Goal: Task Accomplishment & Management: Complete application form

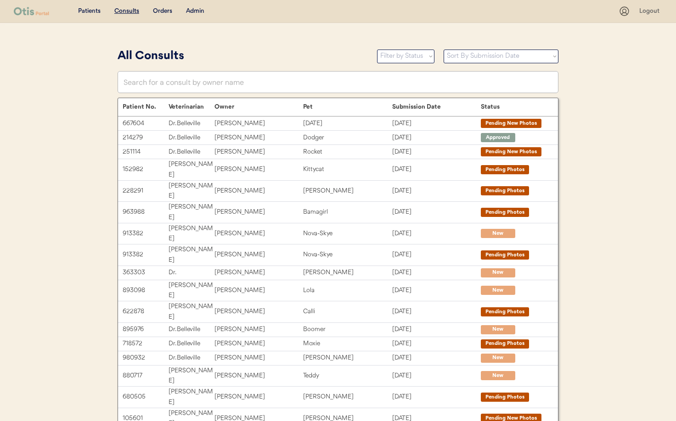
drag, startPoint x: 186, startPoint y: 5, endPoint x: 196, endPoint y: 7, distance: 9.5
click at [186, 5] on div "Patients Consults Orders Admin Logout" at bounding box center [338, 11] width 676 height 23
click at [197, 7] on div "Admin" at bounding box center [195, 11] width 18 height 9
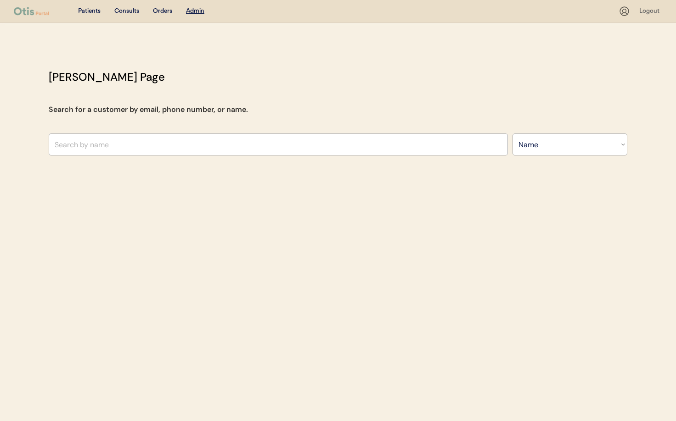
select select ""Name""
click at [201, 136] on input "text" at bounding box center [278, 145] width 459 height 22
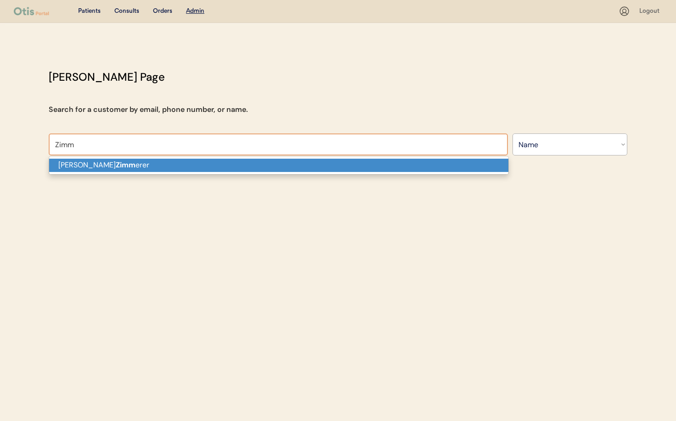
click at [186, 171] on p "Ron Zimm erer" at bounding box center [278, 165] width 459 height 13
type input "Ron Zimmerer"
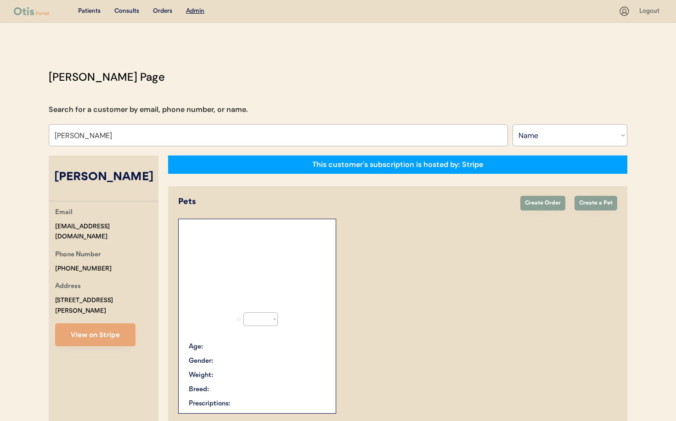
select select "true"
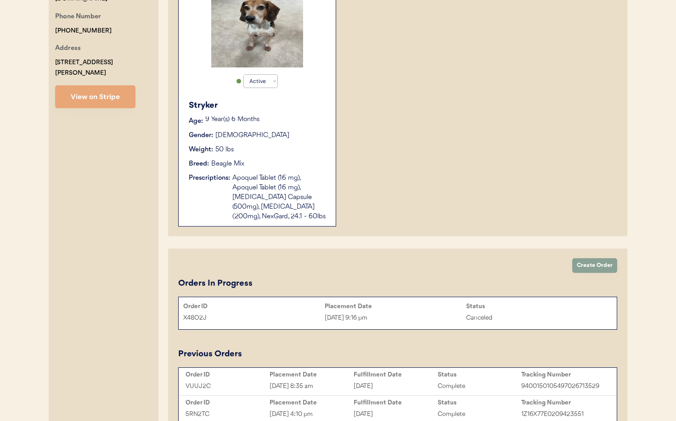
scroll to position [239, 0]
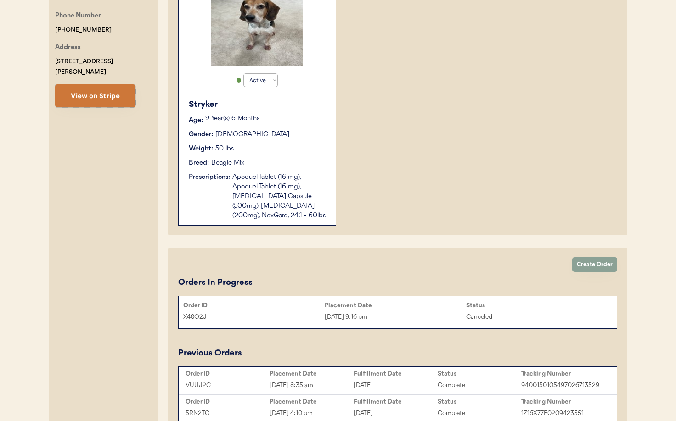
click at [95, 88] on button "View on Stripe" at bounding box center [95, 95] width 80 height 23
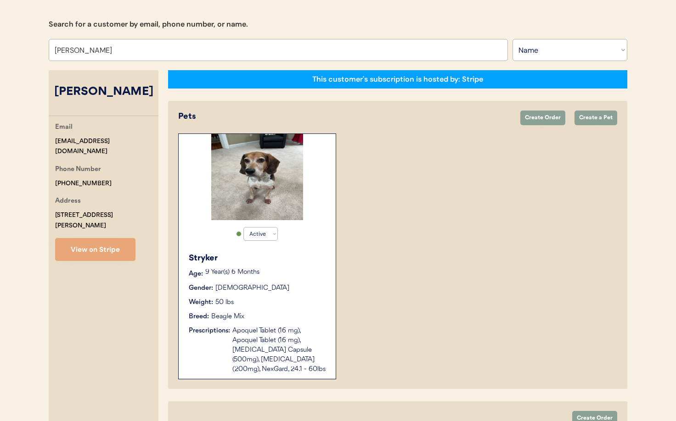
scroll to position [82, 0]
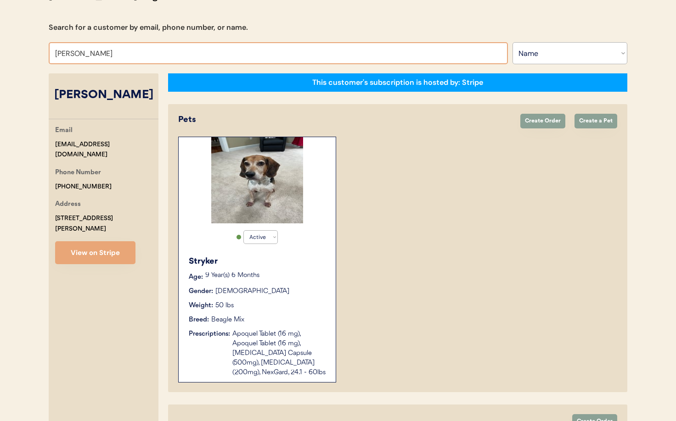
drag, startPoint x: 106, startPoint y: 56, endPoint x: 39, endPoint y: 53, distance: 67.1
click at [39, 53] on div "Otis Admin Page Search for a customer by email, phone number, or name. Ron Zimm…" at bounding box center [337, 291] width 597 height 608
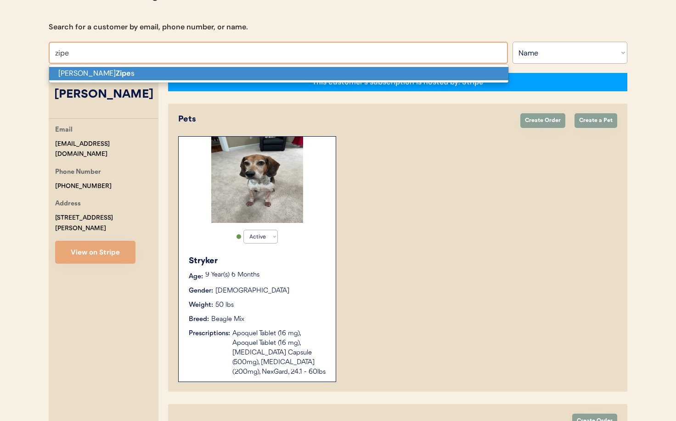
click at [106, 71] on p "Natasha Zipe s" at bounding box center [278, 73] width 459 height 13
type input "[PERSON_NAME]"
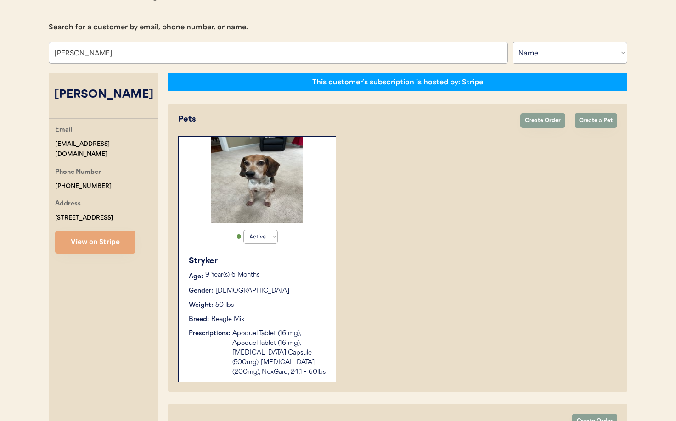
select select "true"
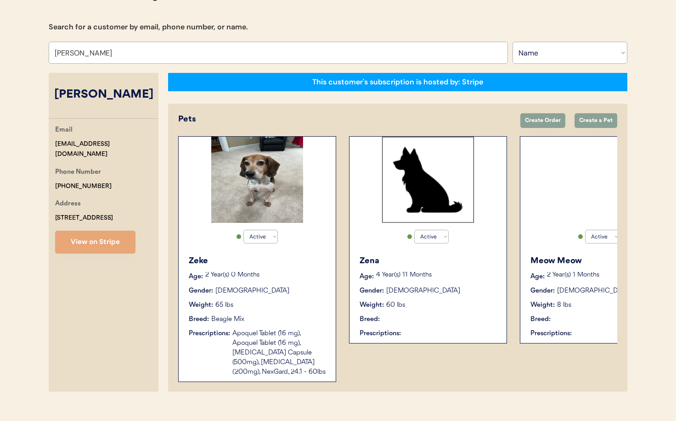
scroll to position [57, 0]
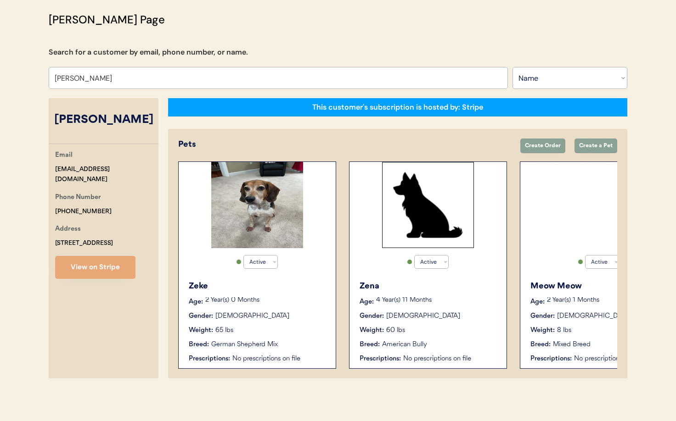
type input "[PERSON_NAME]"
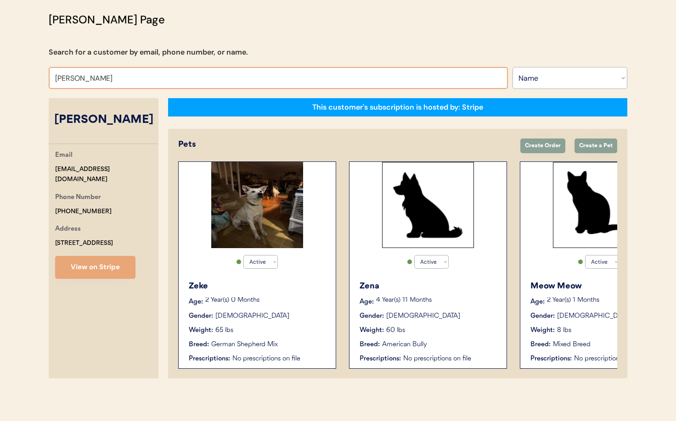
click at [277, 316] on div "Gender: Male" at bounding box center [258, 317] width 138 height 10
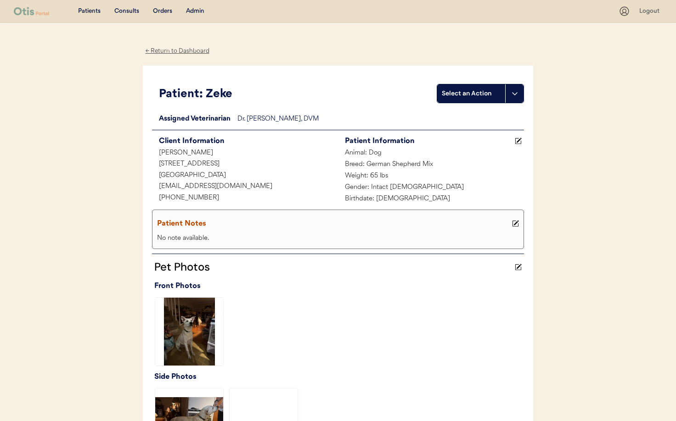
scroll to position [231, 0]
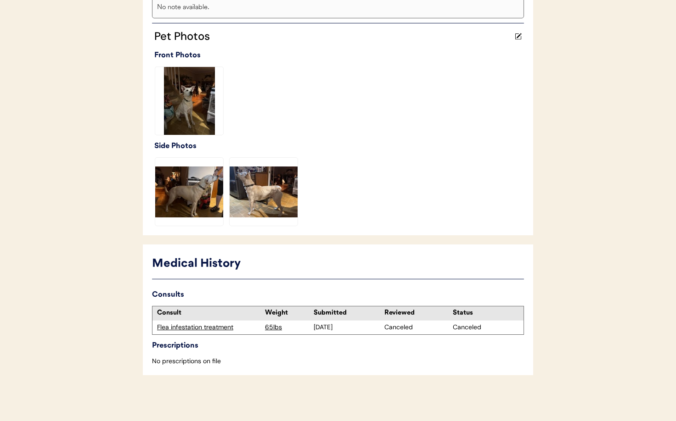
click at [216, 330] on div "Flea infestation treatment" at bounding box center [208, 327] width 103 height 9
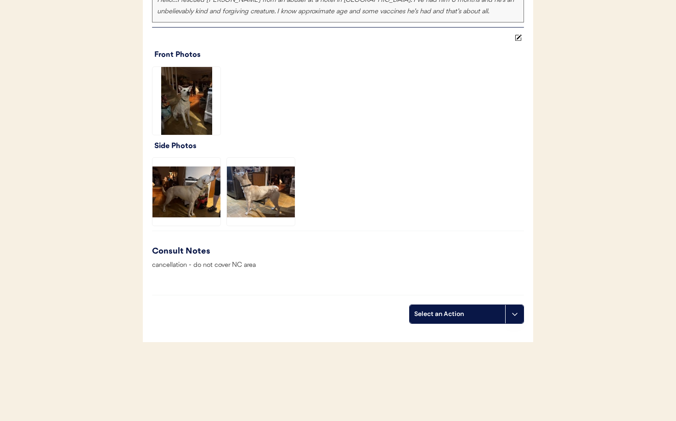
scroll to position [751, 0]
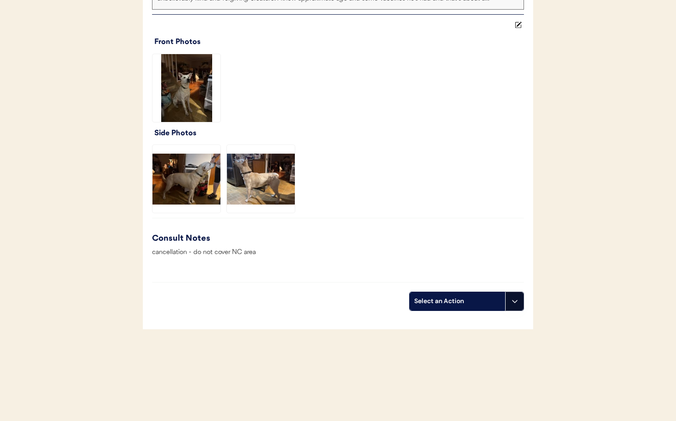
click at [516, 302] on icon at bounding box center [514, 301] width 7 height 7
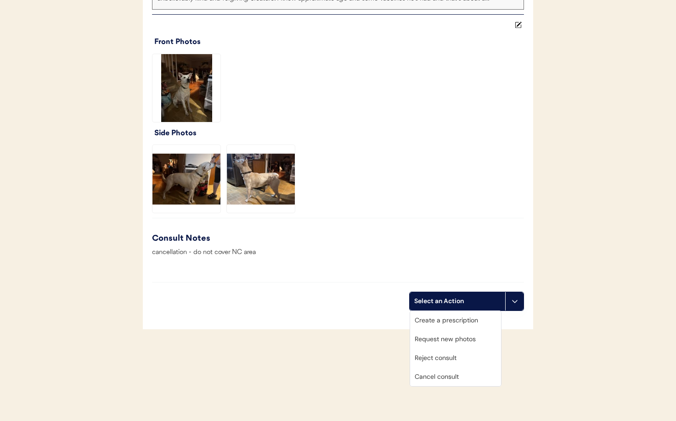
click at [451, 240] on div "Consult Notes cancellation - do not cover NC area Visual examination EENT : Eye…" at bounding box center [338, 247] width 372 height 31
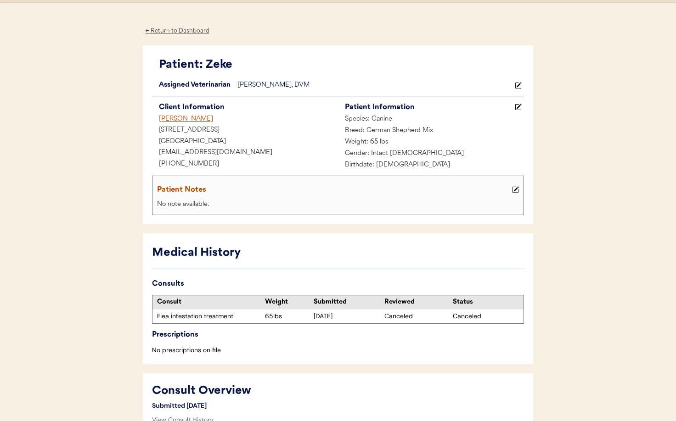
scroll to position [0, 0]
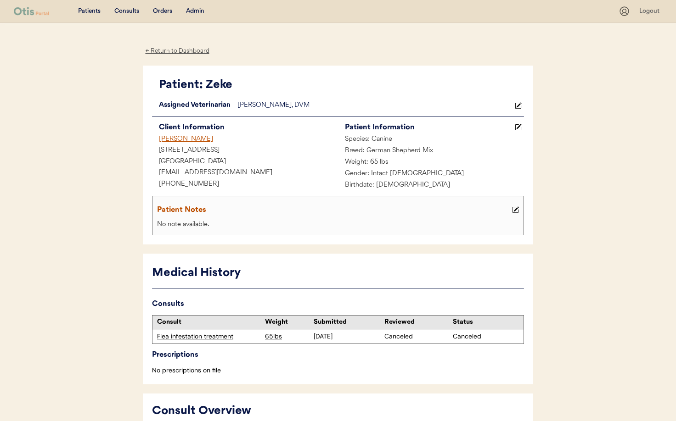
click at [175, 55] on div "← Return to Dashboard" at bounding box center [177, 51] width 69 height 11
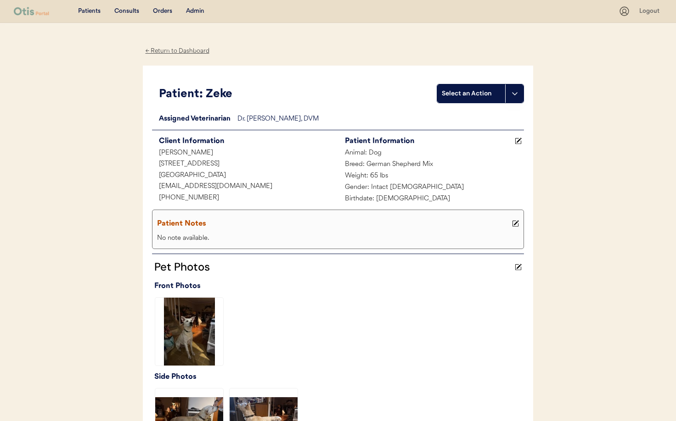
click at [193, 5] on div "Patients Consults Orders Admin Logout" at bounding box center [338, 11] width 676 height 23
click at [195, 12] on div "Admin" at bounding box center [195, 11] width 18 height 9
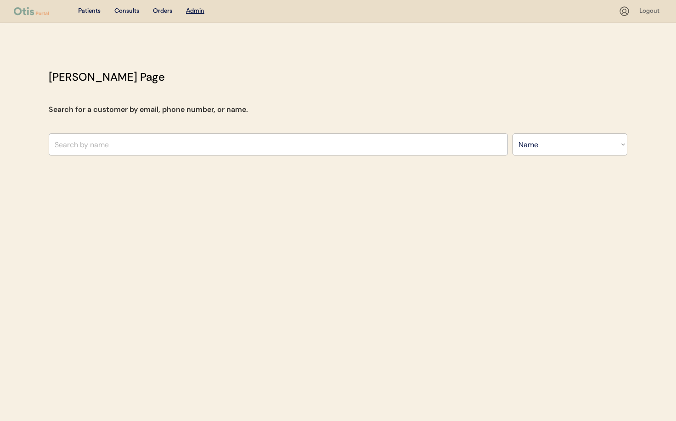
select select ""Name""
click at [156, 140] on input "text" at bounding box center [278, 145] width 459 height 22
type input "St"
type input "Steven Zerneri"
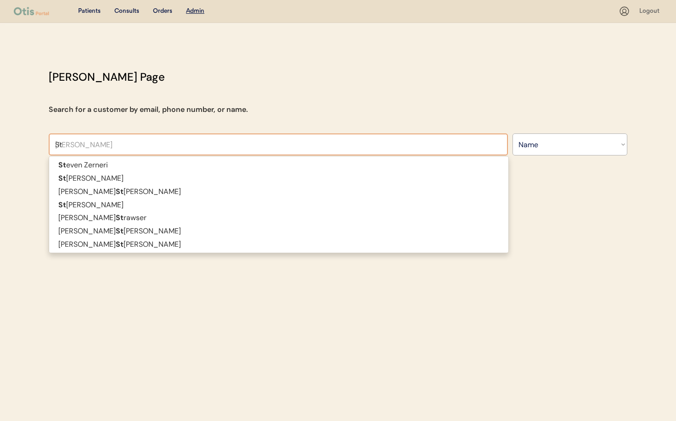
type input "Ste"
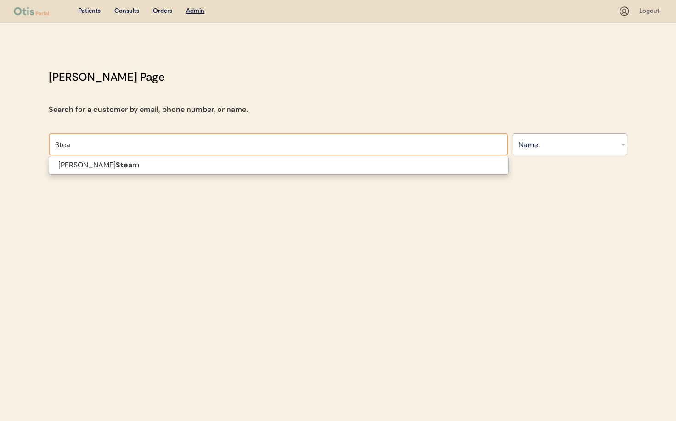
type input "Ste"
type input "Steven Zerneri"
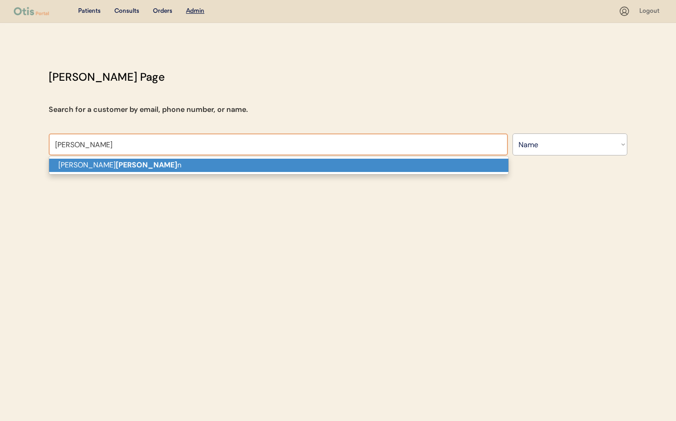
click at [157, 163] on p "Mary Stear n" at bounding box center [278, 165] width 459 height 13
type input "[PERSON_NAME]"
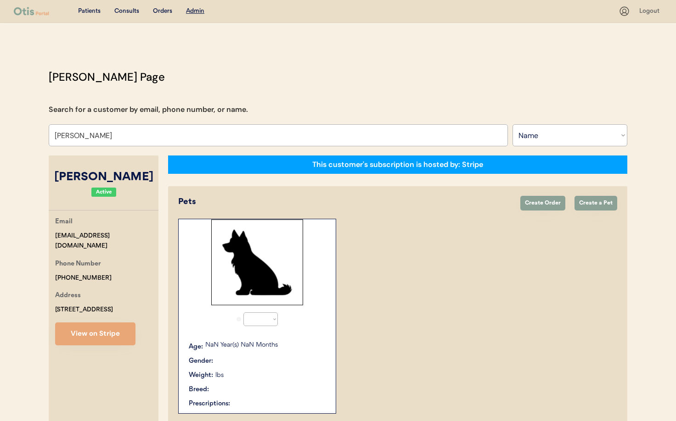
select select "true"
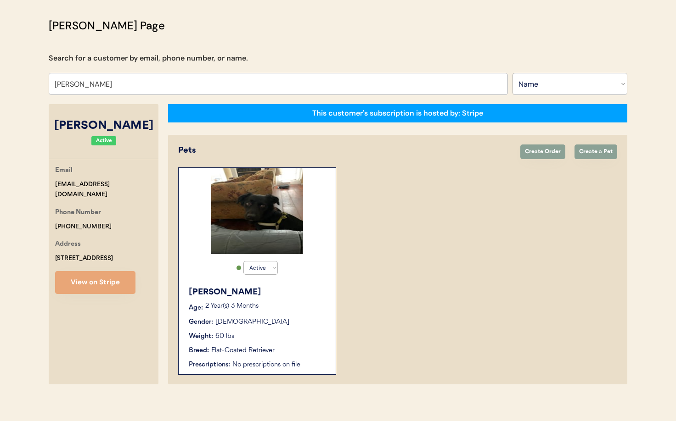
scroll to position [57, 0]
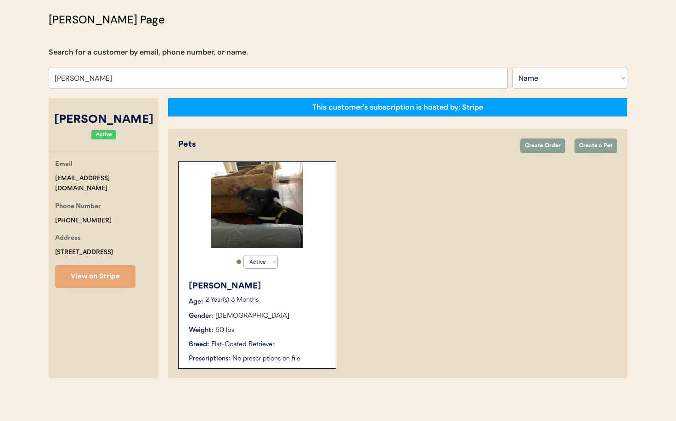
type input "[PERSON_NAME]"
click at [290, 307] on div "Fletcher Age: 2 Year(s) 3 Months Gender: Male Weight: 60 lbs Breed: Flat-Coated…" at bounding box center [257, 322] width 148 height 93
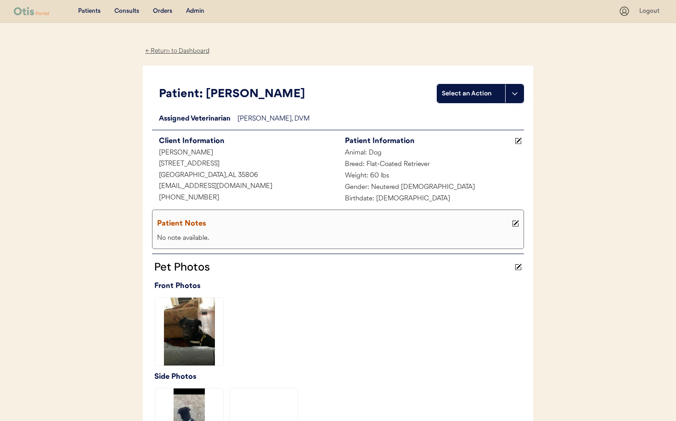
click at [173, 52] on div "← Return to Dashboard" at bounding box center [177, 51] width 69 height 11
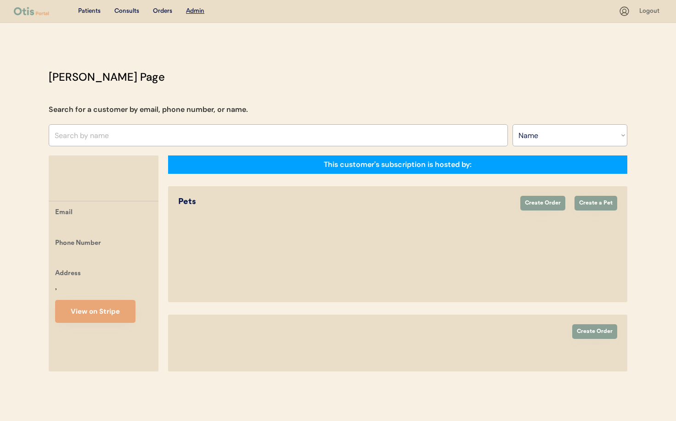
select select ""Name""
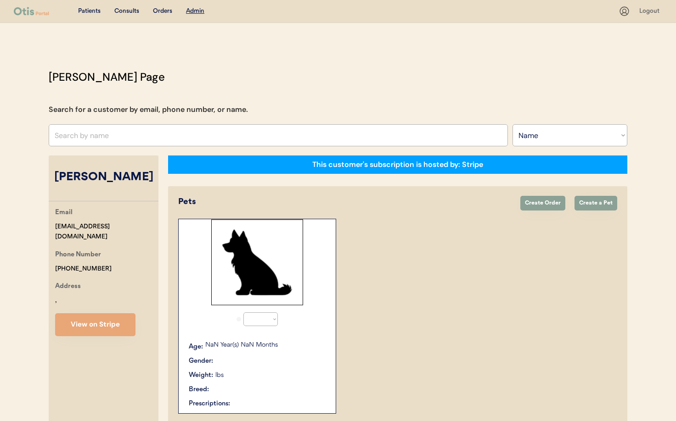
select select "true"
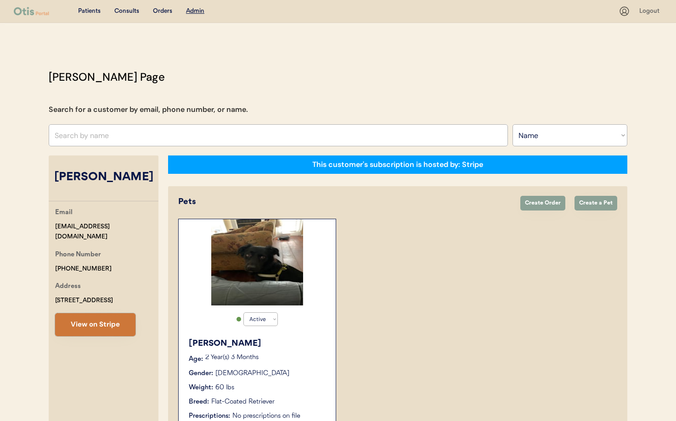
click at [97, 320] on button "View on Stripe" at bounding box center [95, 324] width 80 height 23
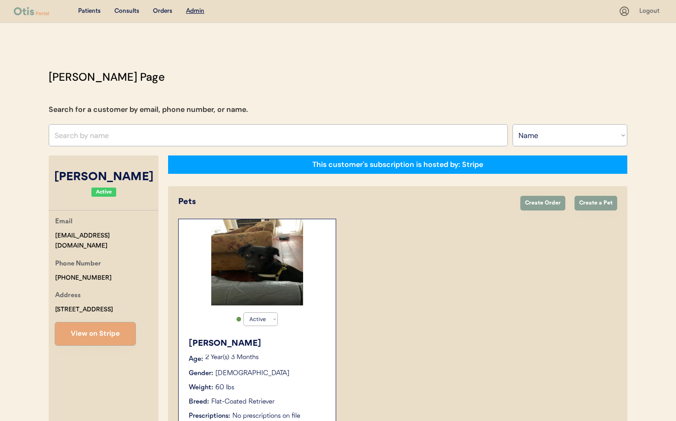
scroll to position [57, 0]
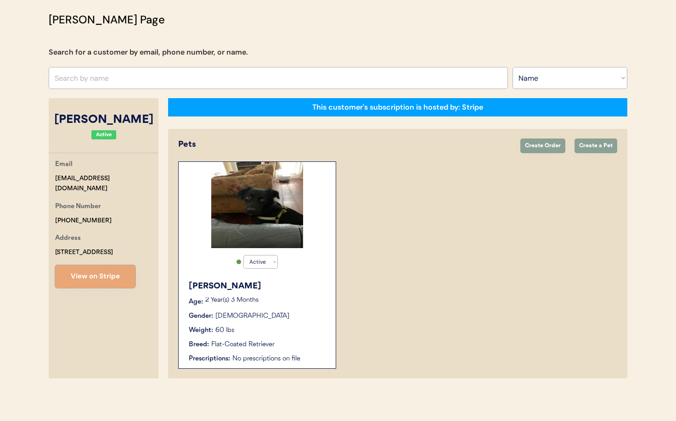
click at [271, 354] on div "No prescriptions on file" at bounding box center [279, 359] width 94 height 10
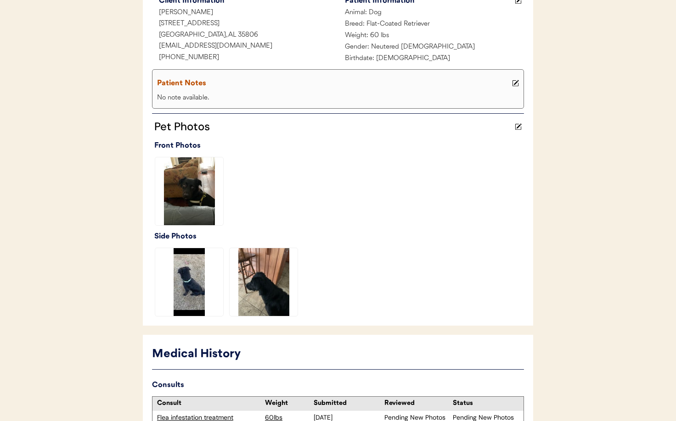
scroll to position [231, 0]
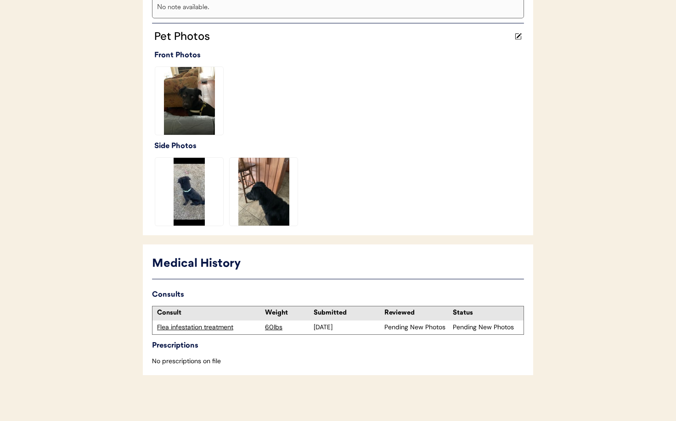
click at [204, 328] on div "Flea infestation treatment" at bounding box center [208, 327] width 103 height 9
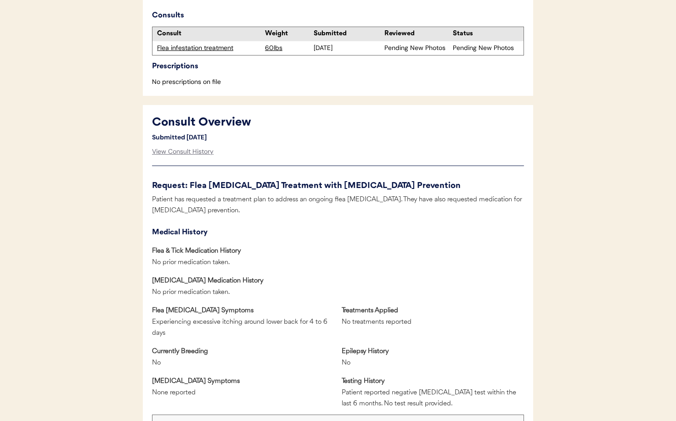
scroll to position [319, 0]
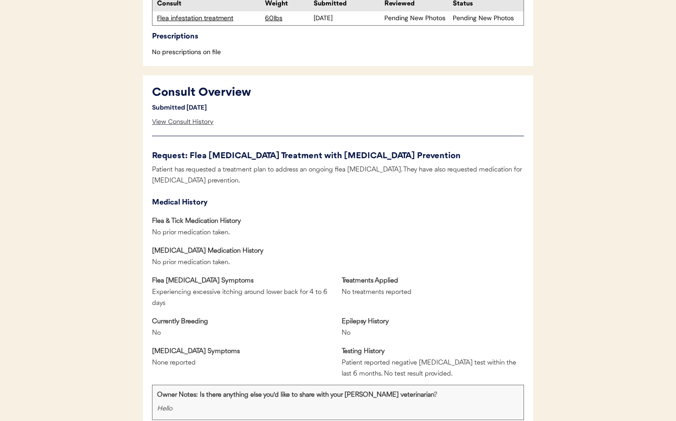
click at [186, 123] on div "View Consult History" at bounding box center [183, 122] width 62 height 18
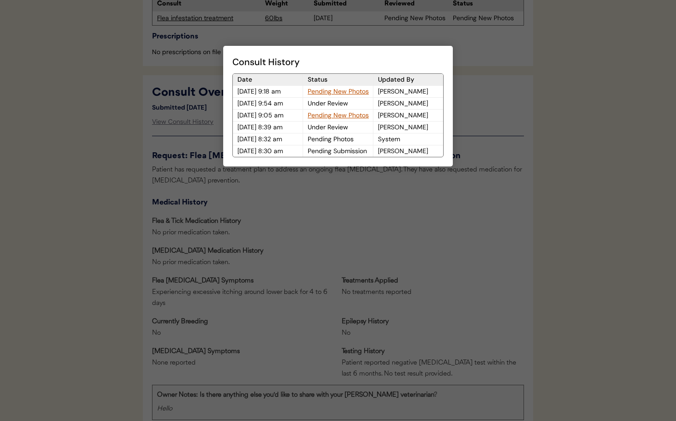
click at [339, 91] on div "Pending New Photos" at bounding box center [338, 91] width 70 height 11
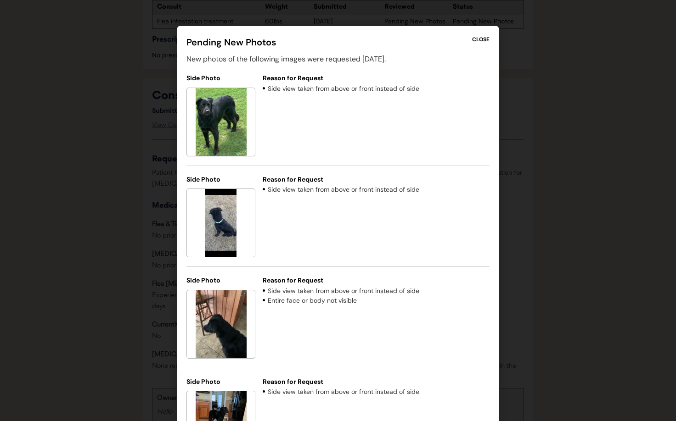
scroll to position [307, 0]
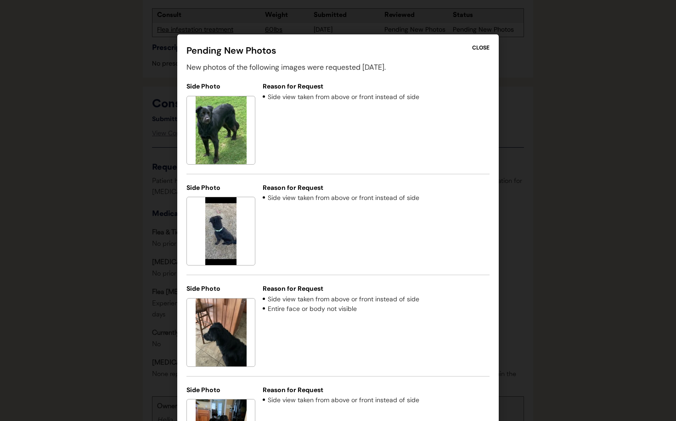
click at [481, 47] on div "CLOSE" at bounding box center [480, 48] width 17 height 8
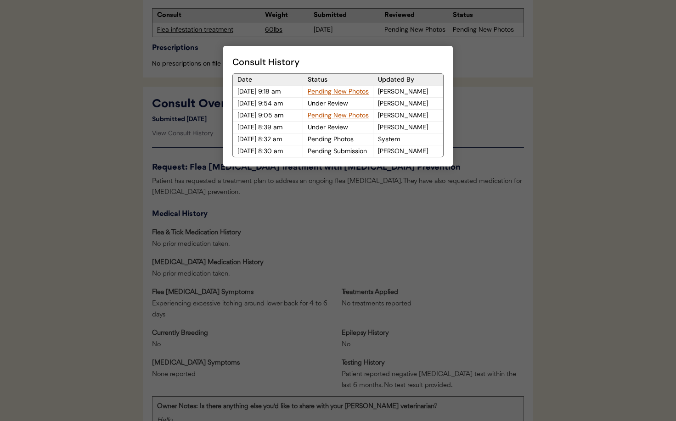
click at [324, 33] on div at bounding box center [338, 210] width 676 height 421
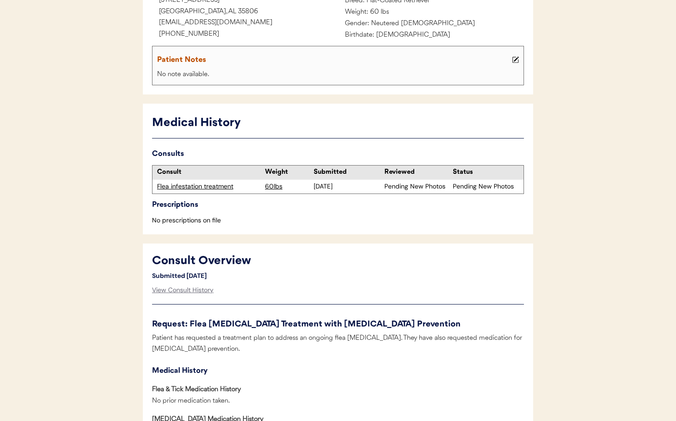
scroll to position [0, 0]
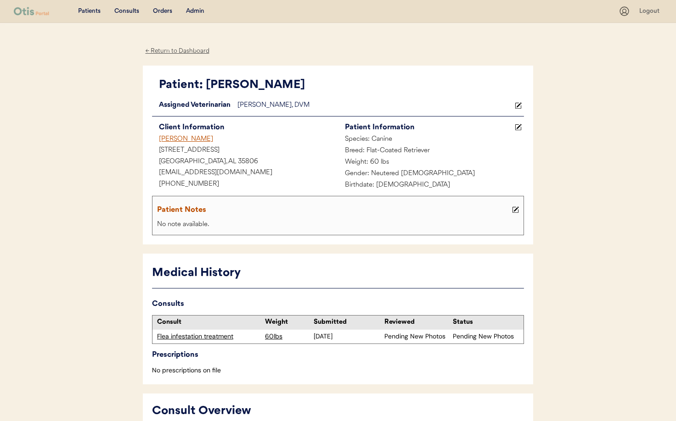
click at [191, 12] on div "Admin" at bounding box center [195, 11] width 18 height 9
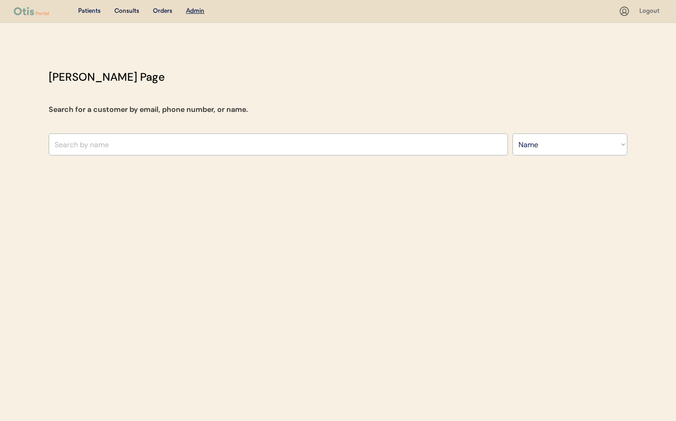
select select ""Name""
click at [180, 140] on input "text" at bounding box center [278, 145] width 459 height 22
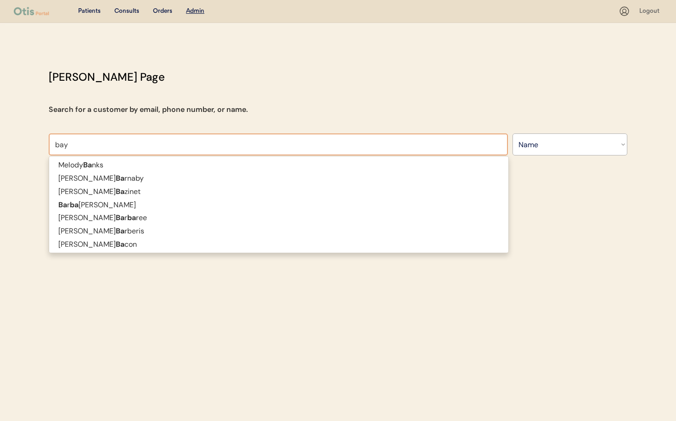
type input "baya"
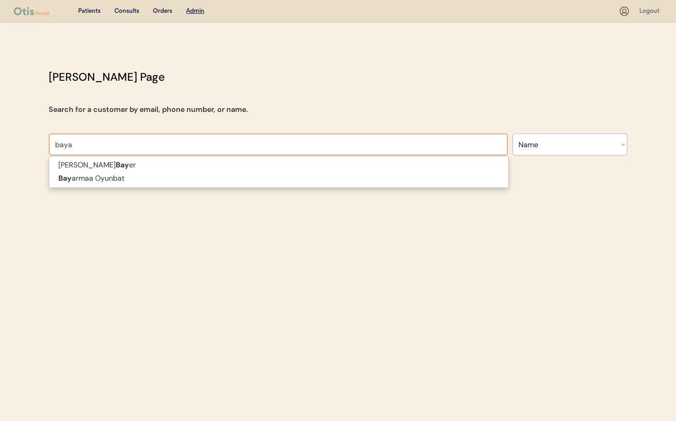
type input "bayarmaa Oyunbat"
type input "bayar"
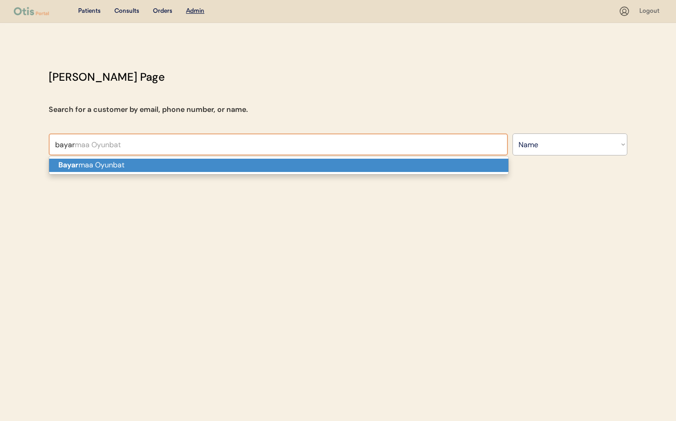
click at [184, 163] on p "Bayar maa Oyunbat" at bounding box center [278, 165] width 459 height 13
type input "Bayarmaa Oyunbat"
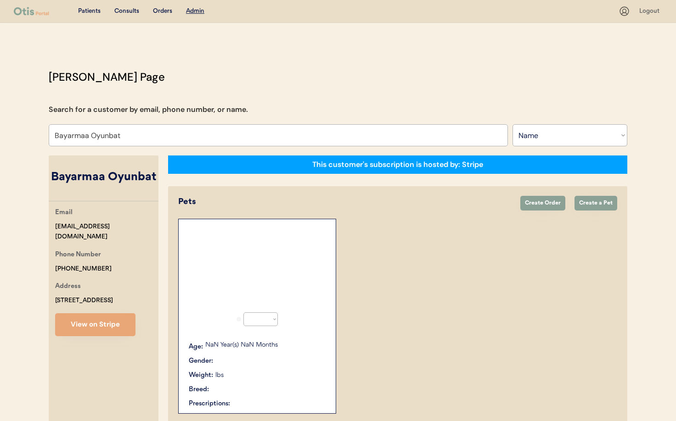
select select "true"
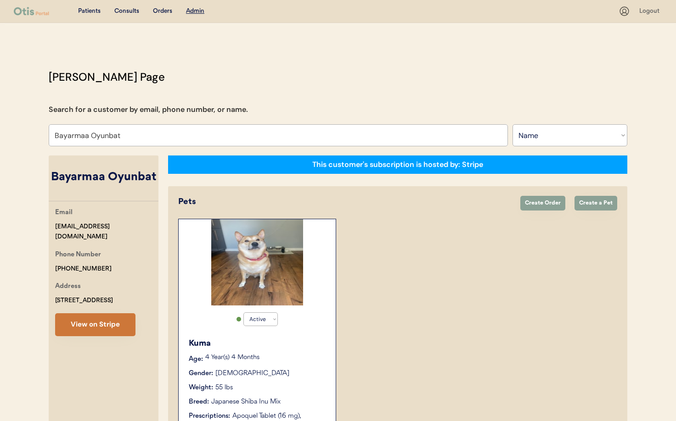
click at [118, 326] on button "View on Stripe" at bounding box center [95, 324] width 80 height 23
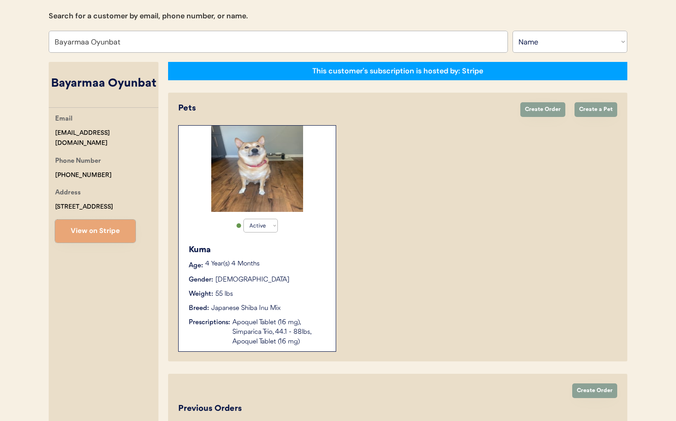
scroll to position [80, 0]
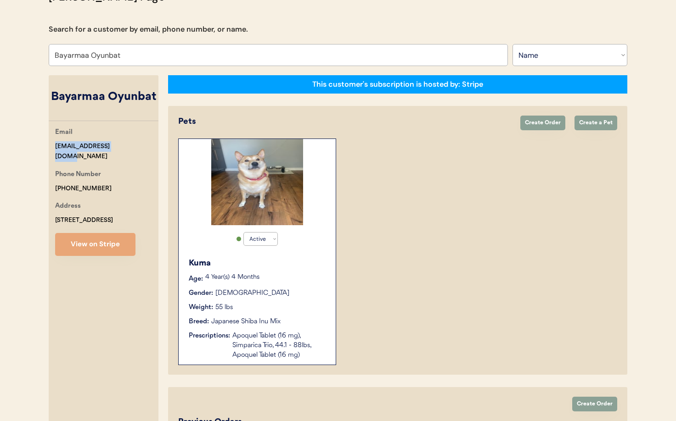
drag, startPoint x: 113, startPoint y: 145, endPoint x: 71, endPoint y: 145, distance: 42.2
click at [52, 144] on div "Email obbayarmaa@yahoo.com Phone Number +15713319002 Address 6860 Kerrywood Cir…" at bounding box center [104, 191] width 110 height 129
copy div "obbayarmaa@yahoo.com"
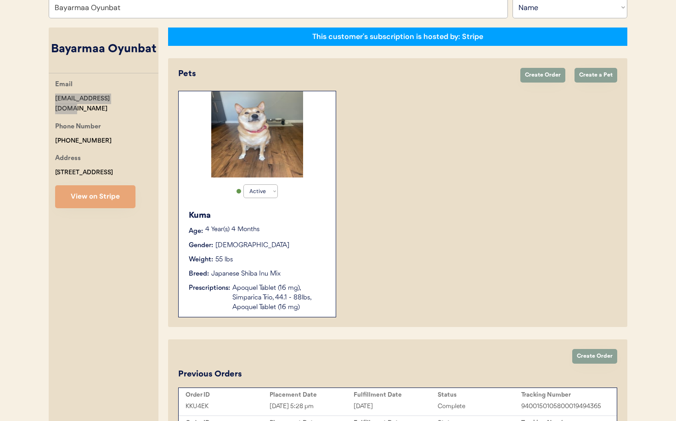
scroll to position [0, 0]
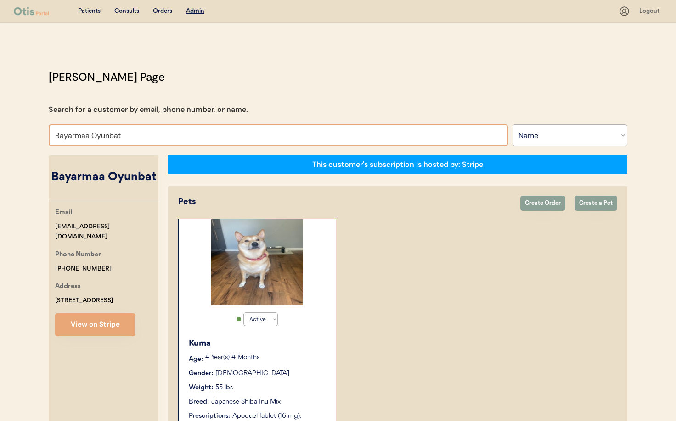
drag, startPoint x: 139, startPoint y: 134, endPoint x: 8, endPoint y: 127, distance: 131.4
click at [8, 127] on div "Patients Consults Orders Admin Logout Otis Admin Page Search for a customer by …" at bounding box center [338, 312] width 676 height 625
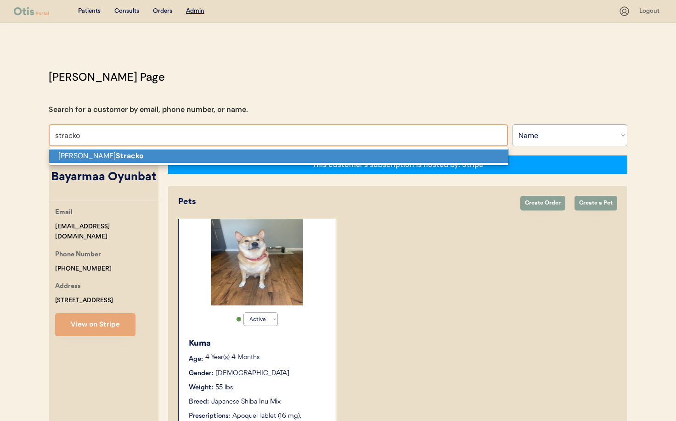
scroll to position [0, 0]
click at [74, 159] on p "Melanie Stracko" at bounding box center [278, 155] width 459 height 13
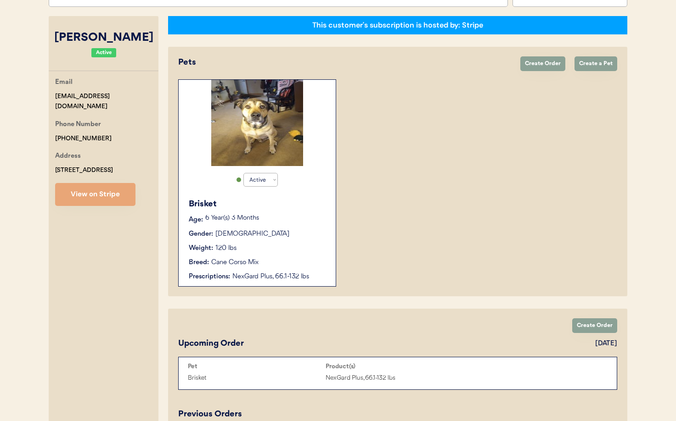
scroll to position [139, 0]
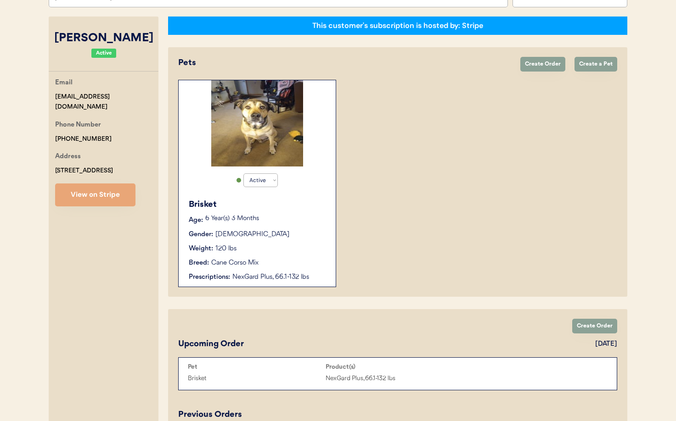
type input "Melanie Stracko"
click at [302, 222] on p "6 Year(s) 3 Months" at bounding box center [265, 219] width 121 height 6
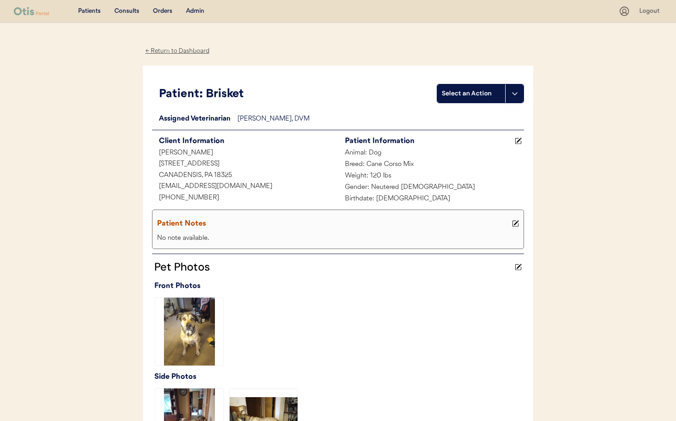
click at [515, 95] on icon at bounding box center [514, 93] width 7 height 7
click at [474, 113] on div "Create a consult" at bounding box center [482, 112] width 91 height 19
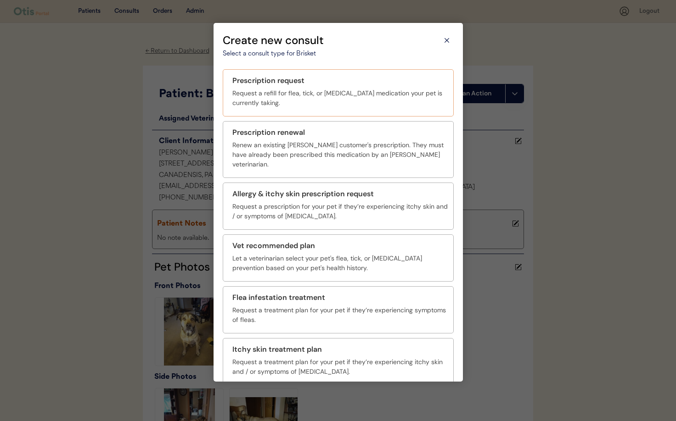
click at [284, 104] on div "Request a refill for flea, tick, or [MEDICAL_DATA] medication your pet is curre…" at bounding box center [339, 98] width 215 height 19
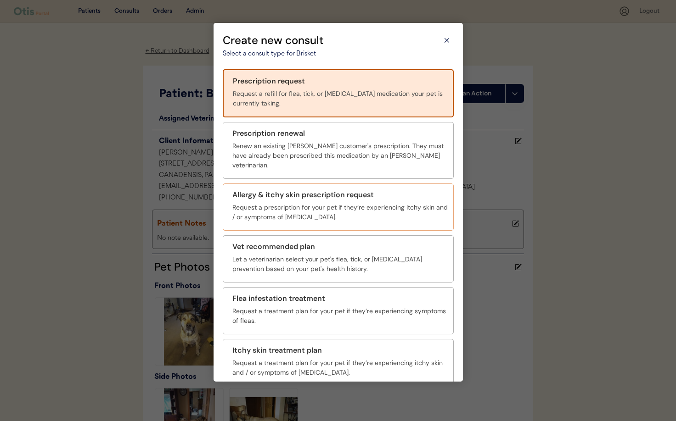
scroll to position [34, 0]
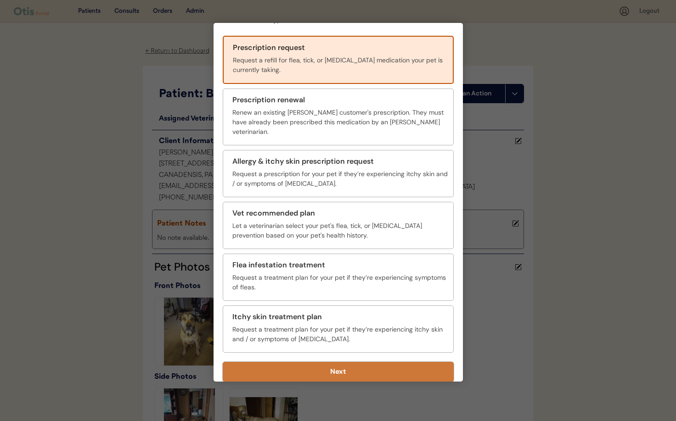
click at [356, 362] on button "Next" at bounding box center [338, 372] width 231 height 20
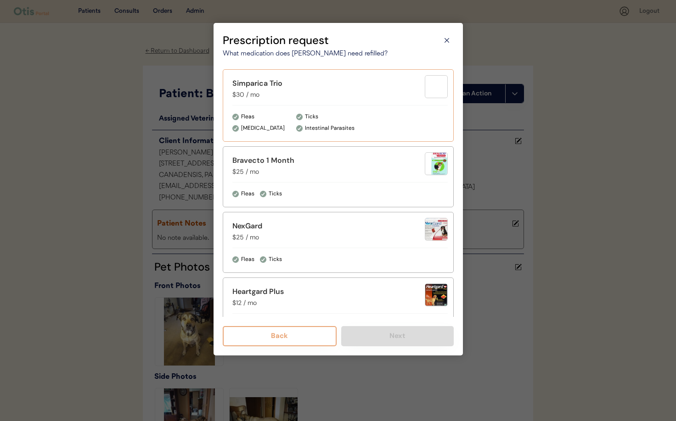
click at [282, 105] on div at bounding box center [339, 105] width 215 height 0
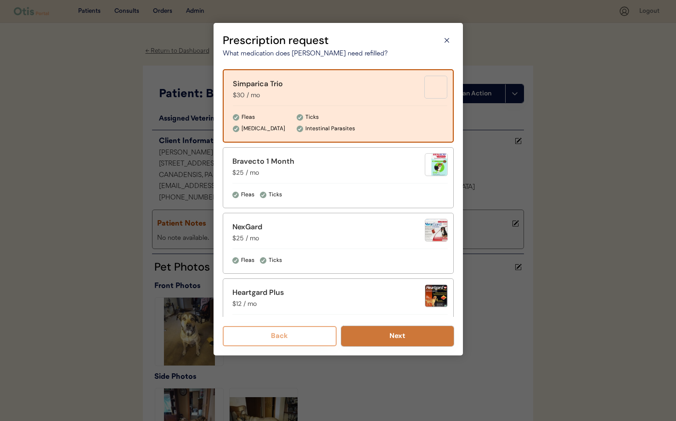
click at [386, 333] on button "Next" at bounding box center [397, 336] width 112 height 20
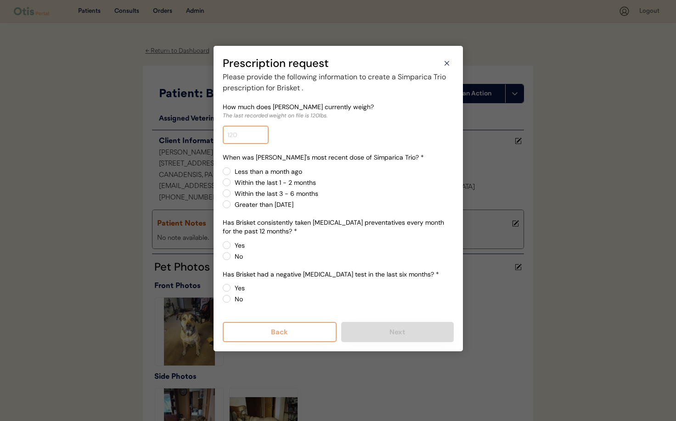
click at [240, 137] on input "input" at bounding box center [246, 135] width 46 height 18
type input "125.0"
click at [232, 171] on label "Less than a month ago" at bounding box center [343, 171] width 222 height 6
click at [222, 171] on input "Less than a month ago" at bounding box center [219, 171] width 6 height 6
radio input "true"
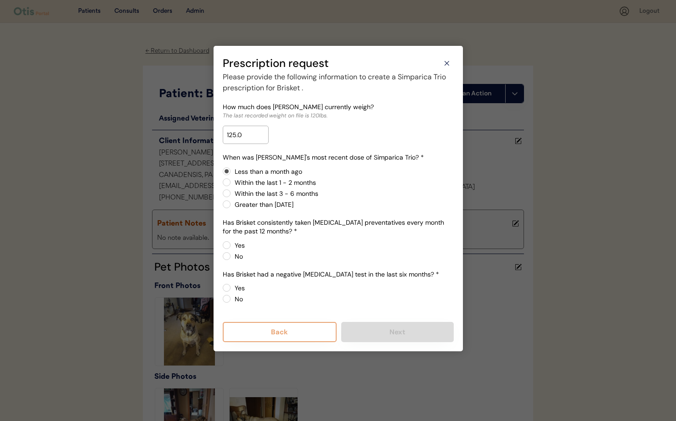
click at [232, 243] on label "Yes" at bounding box center [343, 245] width 222 height 6
click at [222, 243] on input "Yes" at bounding box center [219, 245] width 6 height 6
radio input "true"
click at [232, 287] on label "Yes" at bounding box center [343, 288] width 222 height 6
click at [222, 287] on input "Yes" at bounding box center [219, 288] width 6 height 6
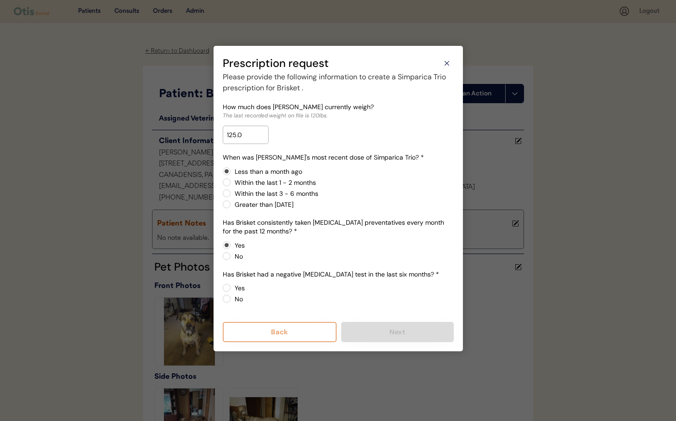
radio input "true"
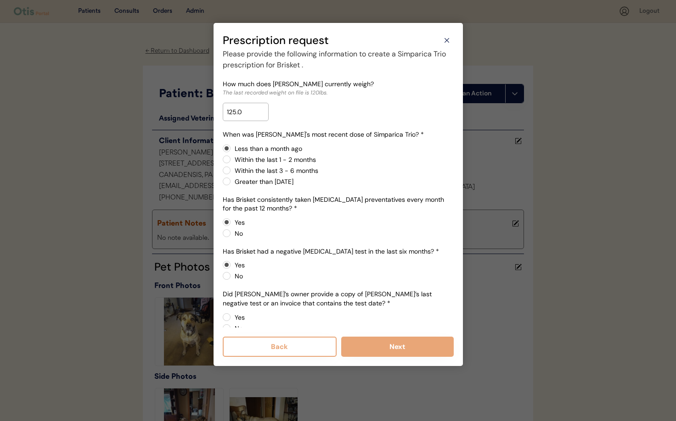
scroll to position [15, 0]
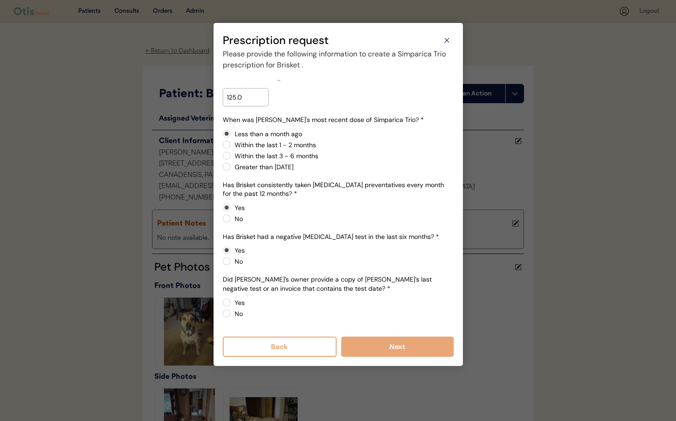
click at [232, 314] on label "No" at bounding box center [343, 314] width 222 height 6
click at [222, 306] on input "No" at bounding box center [219, 303] width 6 height 6
radio input "true"
click at [418, 351] on button "Next" at bounding box center [397, 347] width 112 height 20
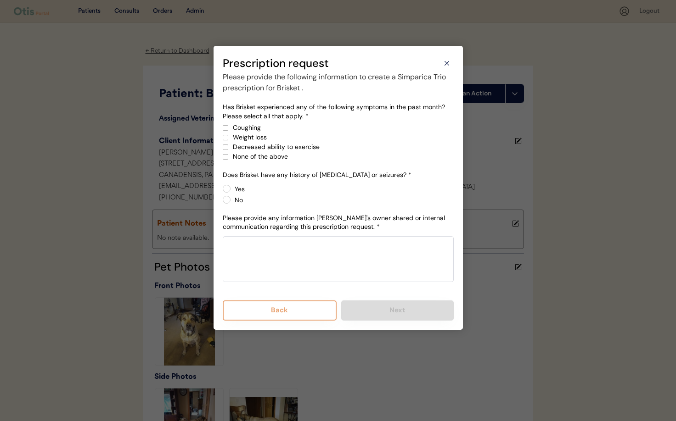
click at [225, 156] on div at bounding box center [225, 157] width 5 height 5
click at [232, 201] on label "No" at bounding box center [343, 200] width 222 height 6
click at [222, 192] on input "No" at bounding box center [219, 189] width 6 height 6
radio input "true"
click at [263, 259] on textarea at bounding box center [338, 259] width 231 height 46
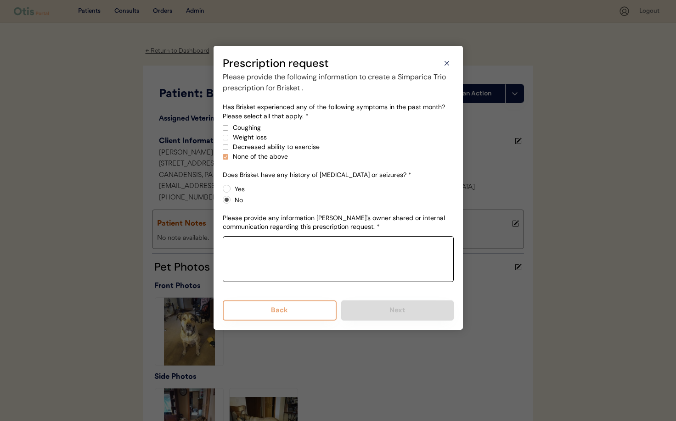
paste textarea "Melanie Stracko 08/26/2025 125 pounds last dose was yesterday negative heartwor…"
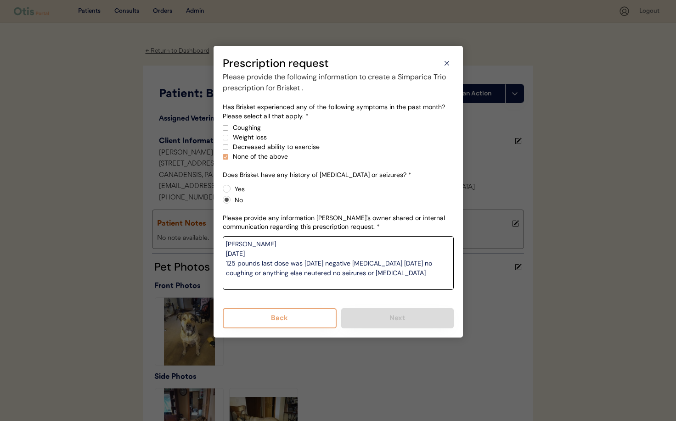
click at [349, 298] on div "Has Brisket experienced any of the following symptoms in the past month? Please…" at bounding box center [338, 201] width 231 height 196
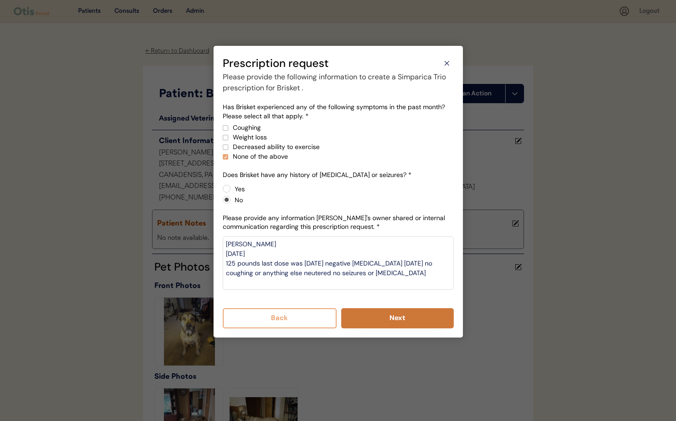
click at [381, 319] on button "Next" at bounding box center [397, 318] width 112 height 20
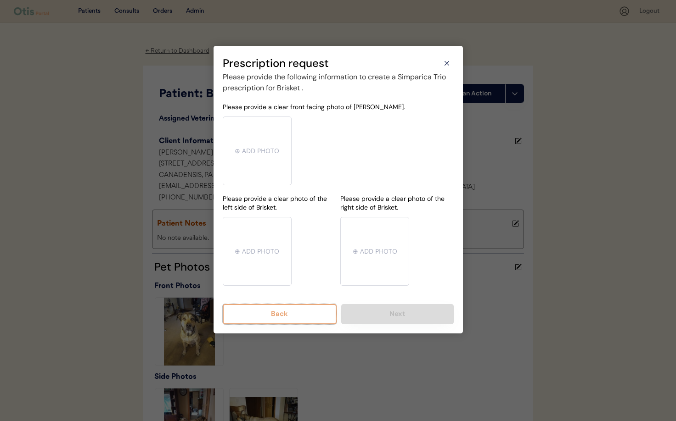
click at [267, 312] on button "Back" at bounding box center [280, 314] width 114 height 20
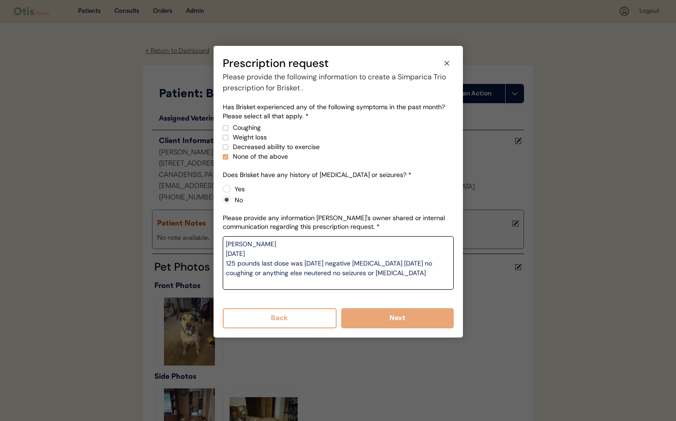
drag, startPoint x: 272, startPoint y: 253, endPoint x: 265, endPoint y: 255, distance: 7.1
click at [265, 255] on textarea "Melanie Stracko 08/26/2025 125 pounds last dose was yesterday negative heartwor…" at bounding box center [338, 263] width 231 height 54
drag, startPoint x: 250, startPoint y: 261, endPoint x: 223, endPoint y: 252, distance: 28.9
click at [223, 252] on textarea "Melanie Stracko 08/26/2025 125 pounds last dose was yesterday negative heartwor…" at bounding box center [338, 263] width 231 height 54
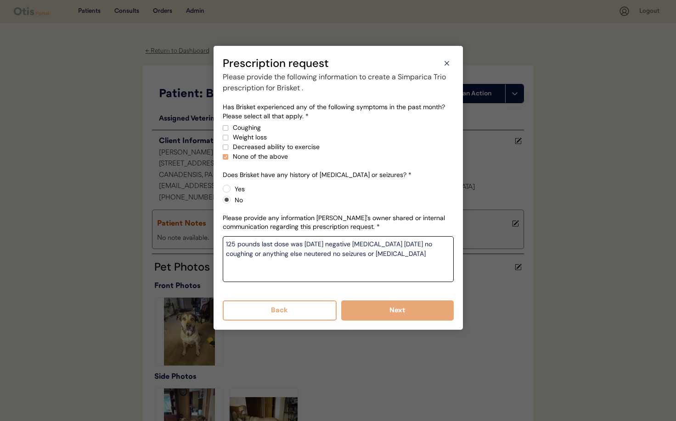
click at [224, 256] on textarea "125 pounds last dose was yesterday negative heartworm 1 week ago no coughing or…" at bounding box center [338, 259] width 231 height 46
type textarea "125 pounds last dose was yesterday negative heartworm 1 week ago no coughing or…"
click at [402, 314] on button "Next" at bounding box center [397, 311] width 112 height 20
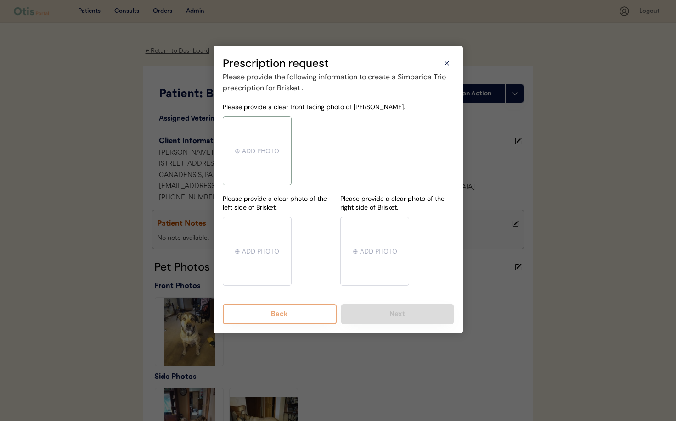
click at [250, 151] on input "file" at bounding box center [257, 151] width 68 height 68
type input "C:\fakepath\mms-MM81618e78654af870d54665b549eb7bb3-30287a1a-c072-4056-86e2-7e4b…"
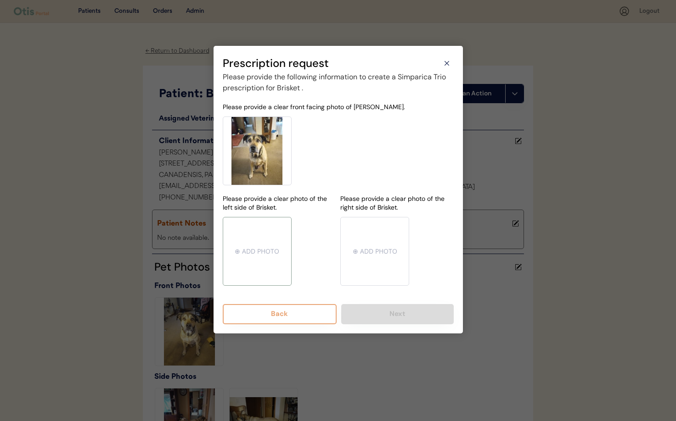
click at [263, 244] on input "file" at bounding box center [257, 252] width 68 height 68
type input "C:\fakepath\mms-MM36cb885e8f689d35e4e675da536368ef-a0f0ba53-bb5d-4f74-9f15-d41e…"
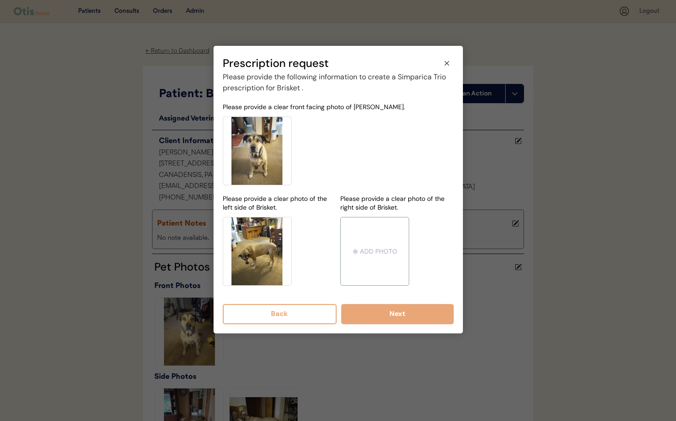
click at [369, 257] on input "file" at bounding box center [375, 252] width 68 height 68
type input "C:\fakepath\mms-MM2267d7f818694ae020cf019fda652abe-04ad9508-6643-41c0-9dbd-ac8d…"
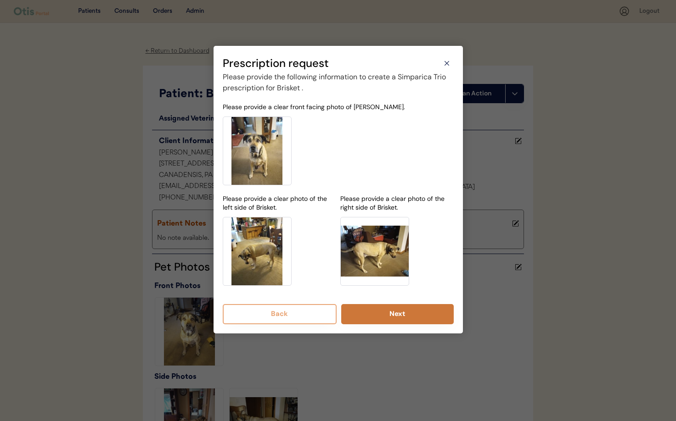
click at [380, 316] on button "Next" at bounding box center [397, 314] width 112 height 20
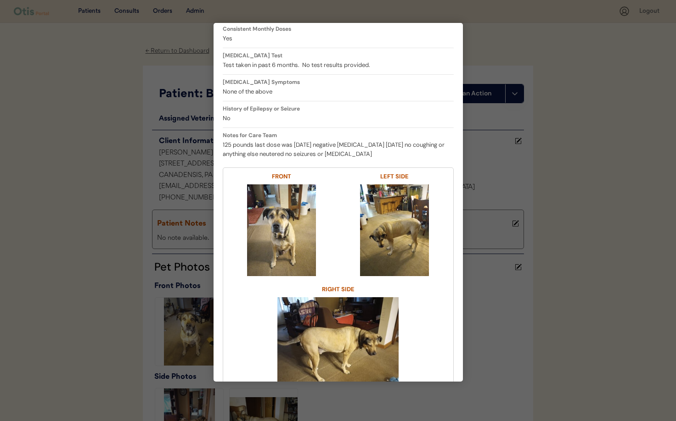
scroll to position [187, 0]
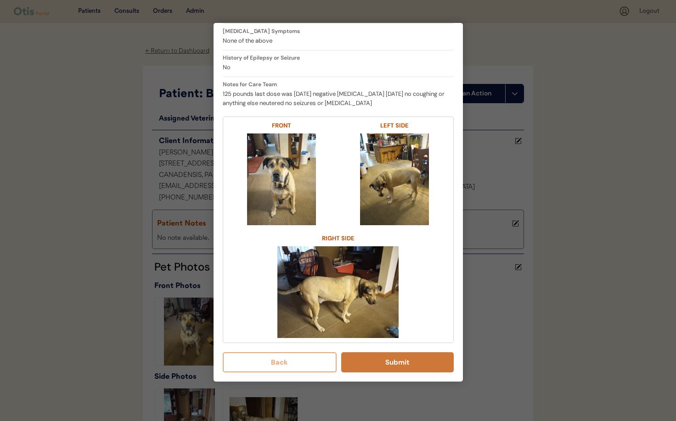
click at [366, 362] on button "Submit" at bounding box center [397, 362] width 112 height 20
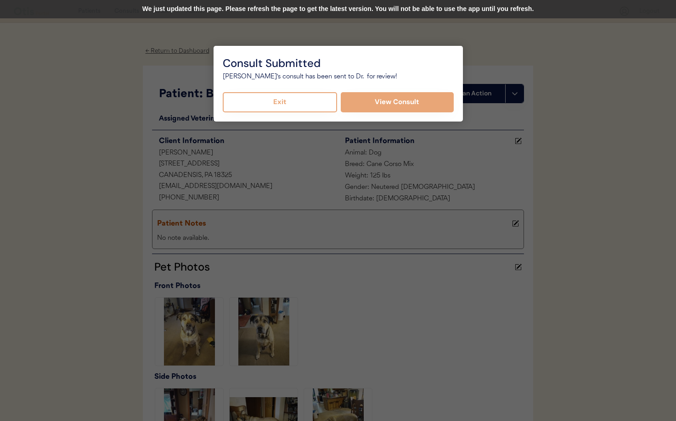
click at [293, 103] on button "Exit" at bounding box center [280, 102] width 115 height 20
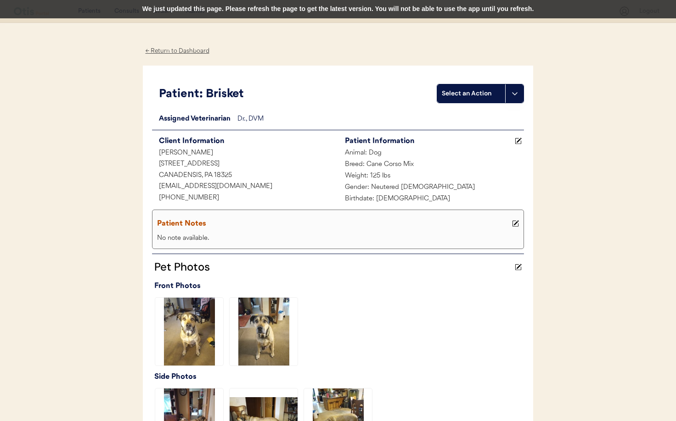
scroll to position [265, 0]
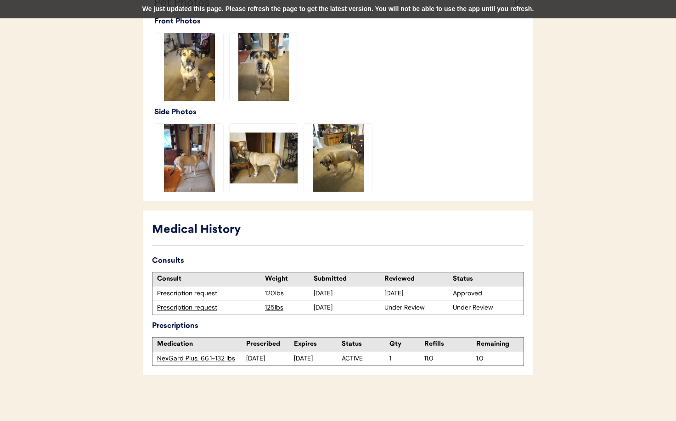
click at [185, 309] on div "Prescription request" at bounding box center [208, 307] width 103 height 9
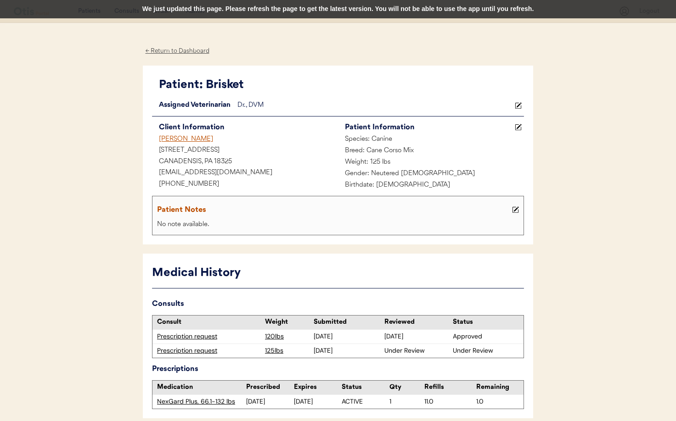
click at [163, 54] on div "← Return to Dashboard" at bounding box center [177, 51] width 69 height 11
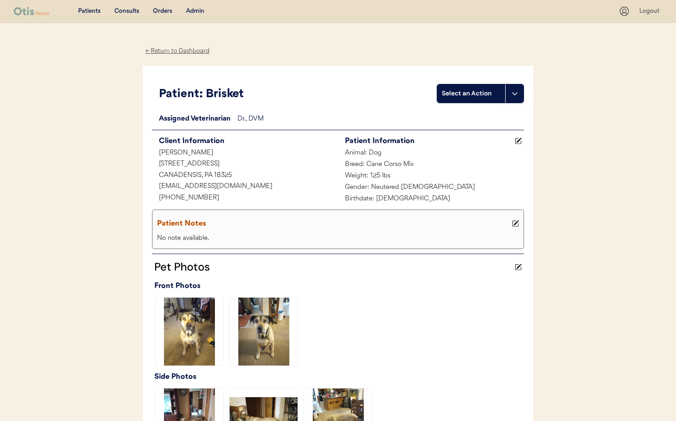
click at [179, 49] on div "← Return to Dashboard" at bounding box center [177, 51] width 69 height 11
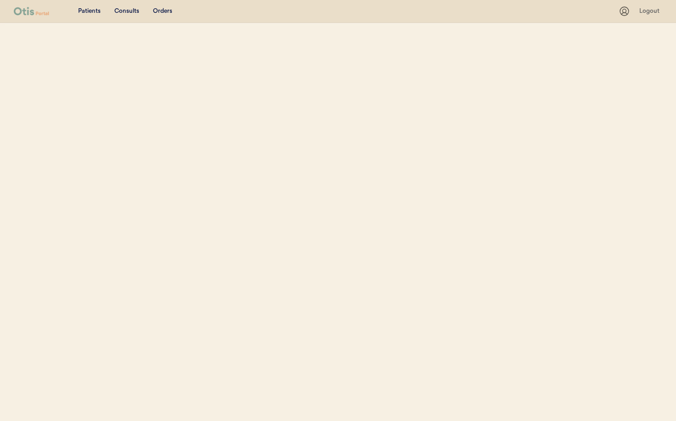
scroll to position [114, 0]
select select ""Name""
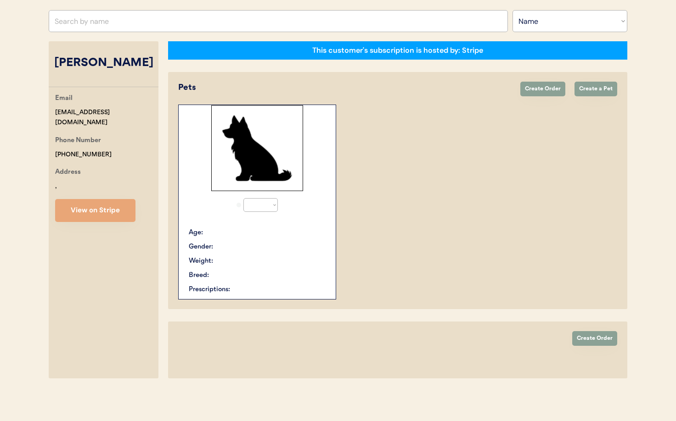
select select "true"
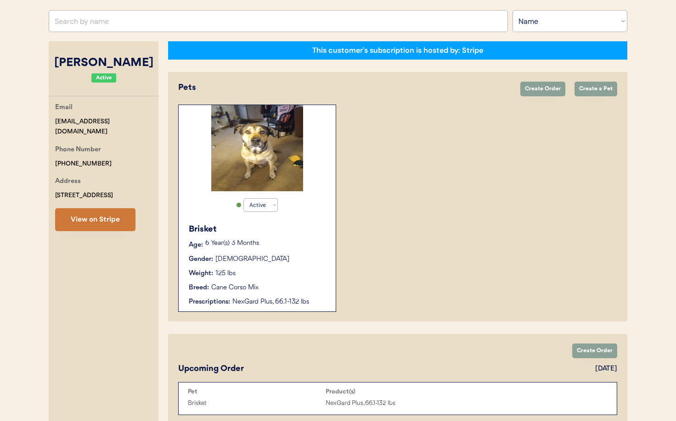
click at [92, 224] on button "View on Stripe" at bounding box center [95, 219] width 80 height 23
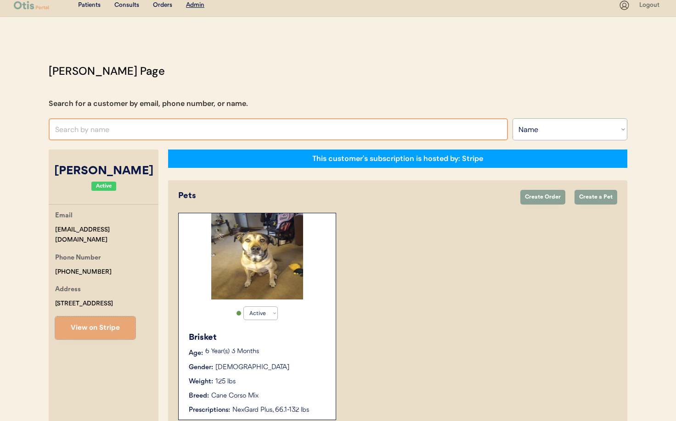
scroll to position [0, 0]
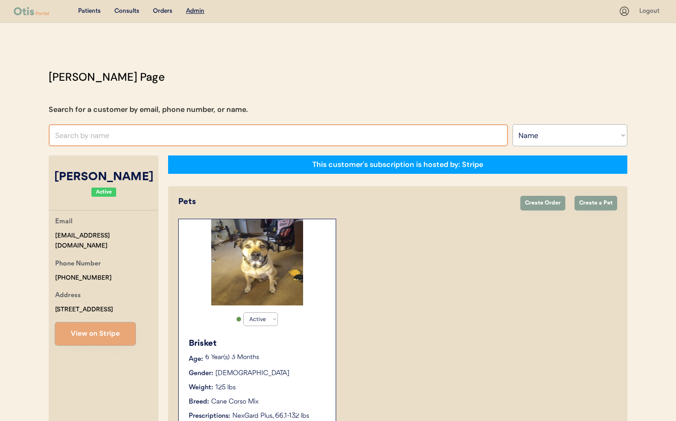
click at [104, 136] on input "text" at bounding box center [278, 135] width 459 height 22
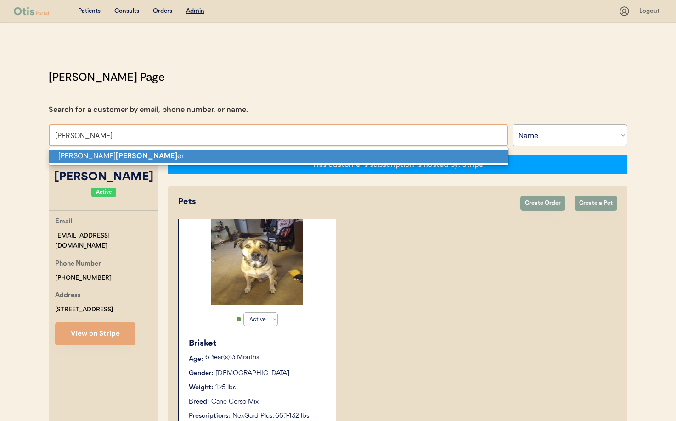
click at [116, 155] on p "Ron Zimmer er" at bounding box center [278, 156] width 459 height 13
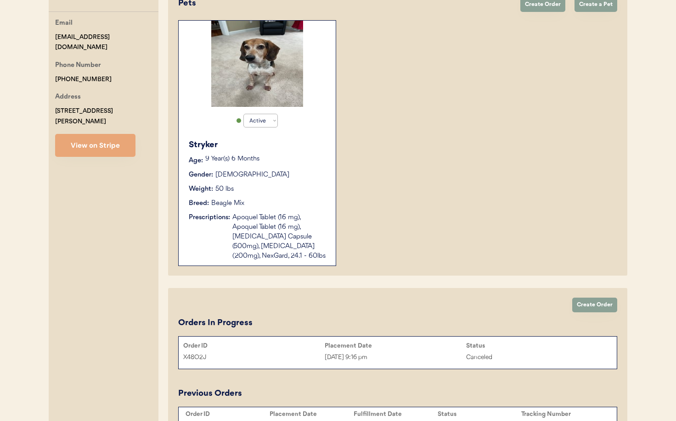
scroll to position [293, 0]
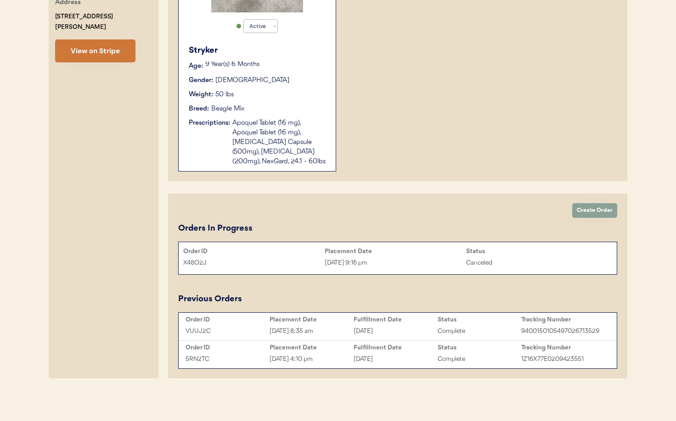
click at [92, 40] on button "View on Stripe" at bounding box center [95, 50] width 80 height 23
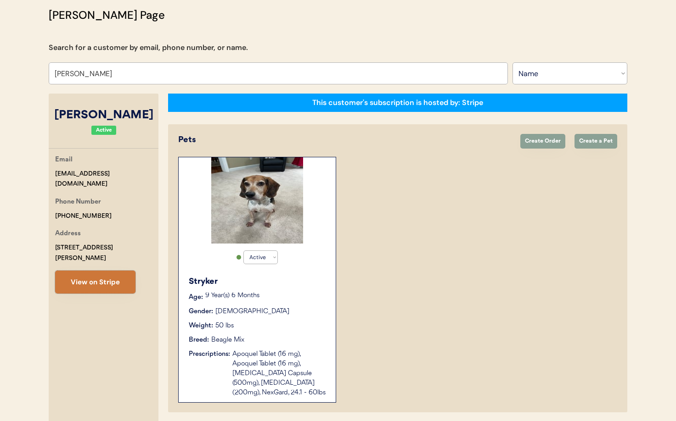
scroll to position [0, 0]
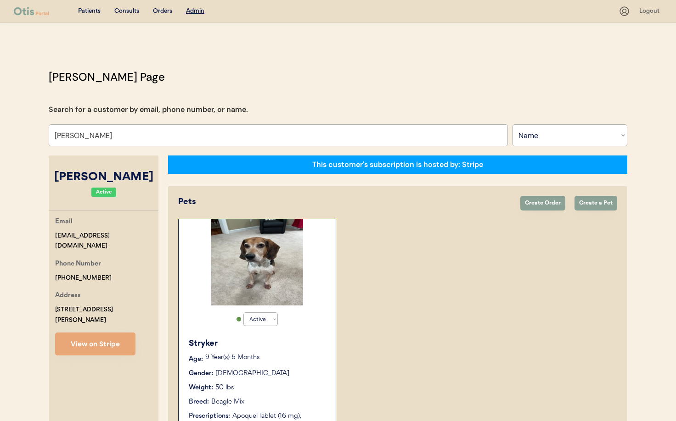
click at [196, 11] on u "Admin" at bounding box center [195, 11] width 18 height 6
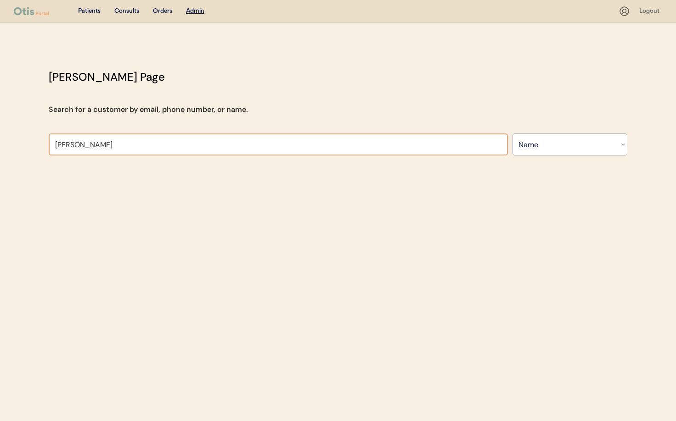
drag, startPoint x: 102, startPoint y: 147, endPoint x: 96, endPoint y: 146, distance: 6.0
click at [96, 146] on input "Ron Zimmerer" at bounding box center [278, 145] width 459 height 22
drag, startPoint x: 101, startPoint y: 146, endPoint x: 46, endPoint y: 147, distance: 55.6
click at [46, 147] on div "Otis Admin Page Search for a customer by email, phone number, or name. Ron Zimm…" at bounding box center [337, 114] width 597 height 91
type input "Sonya Saw"
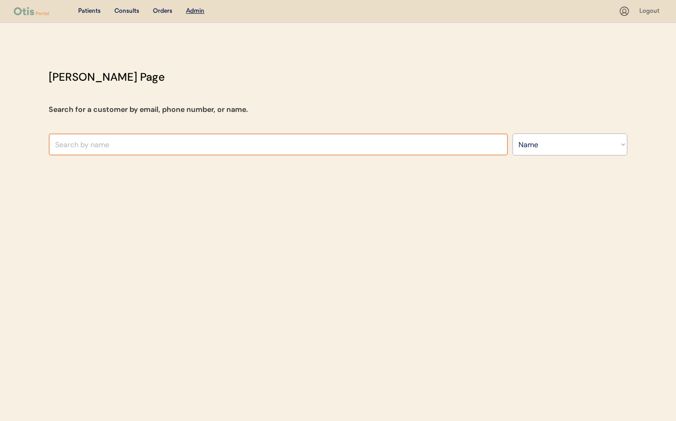
click at [656, 169] on div "Patients Consults Orders Admin Logout Otis Admin Page Search for a customer by …" at bounding box center [338, 210] width 676 height 421
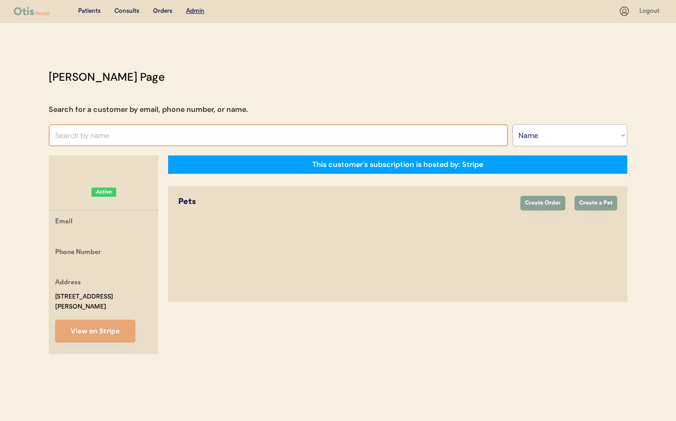
click at [78, 132] on input "text" at bounding box center [278, 135] width 459 height 22
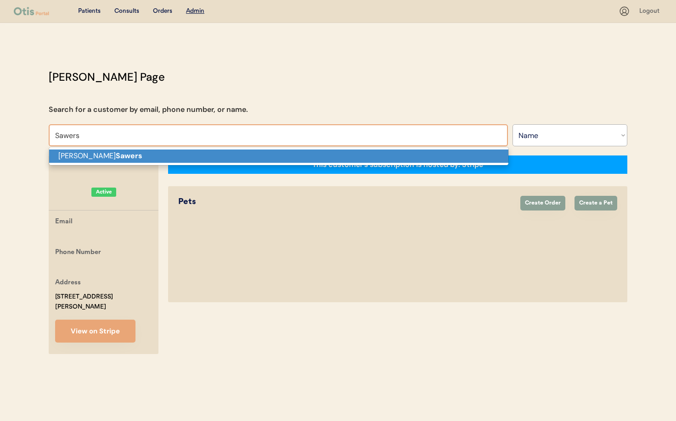
click at [95, 155] on p "Charmayne Sawers" at bounding box center [278, 156] width 459 height 13
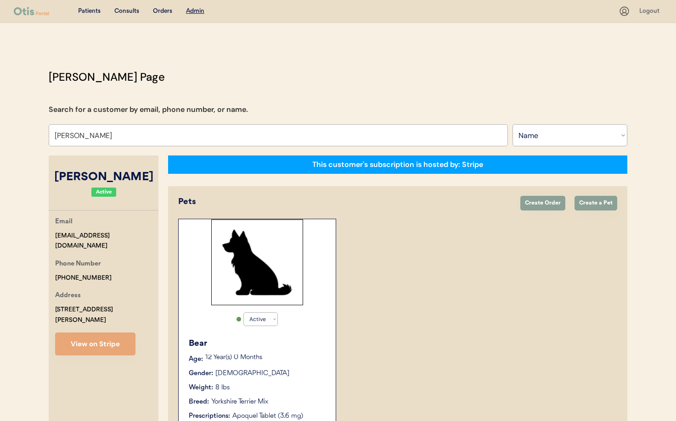
type input "Charmayne Sawers"
click at [103, 333] on button "View on Stripe" at bounding box center [95, 344] width 80 height 23
drag, startPoint x: 143, startPoint y: 236, endPoint x: 53, endPoint y: 238, distance: 89.5
click at [53, 238] on div "Email sonyasawers1502@gmail.com Phone Number +13474254104 Address 568 Wadleigh …" at bounding box center [104, 286] width 110 height 139
copy div "sonyasawers1502@gmail.com"
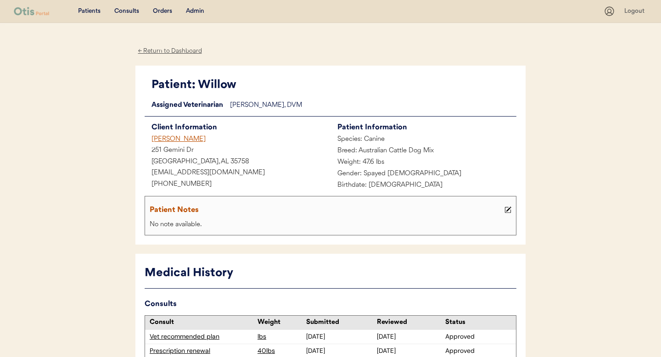
click at [166, 140] on div "[PERSON_NAME]" at bounding box center [238, 139] width 186 height 11
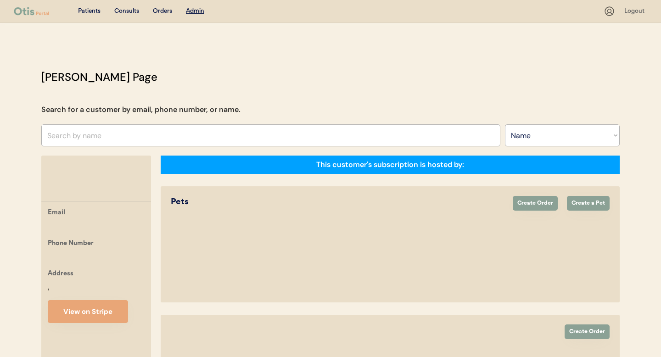
select select ""Name""
select select "true"
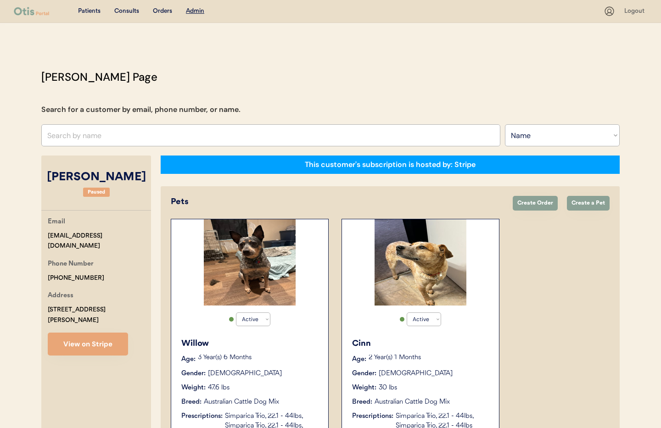
click at [279, 357] on div "Willow Age: [DEMOGRAPHIC_DATA] Year(s) 6 Months Gender: [DEMOGRAPHIC_DATA] Weig…" at bounding box center [250, 389] width 148 height 112
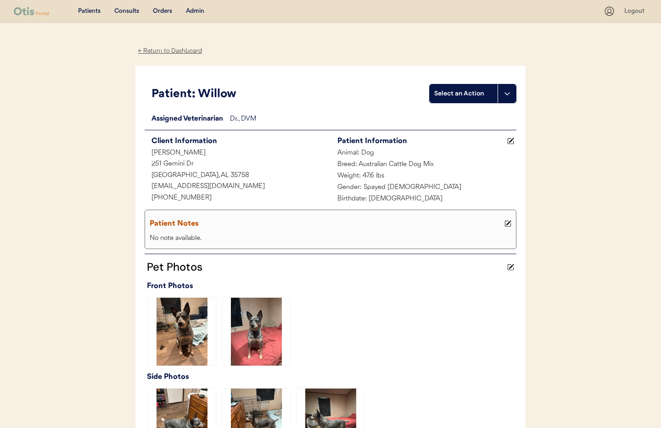
click at [166, 52] on div "← Return to Dashboard" at bounding box center [169, 51] width 69 height 11
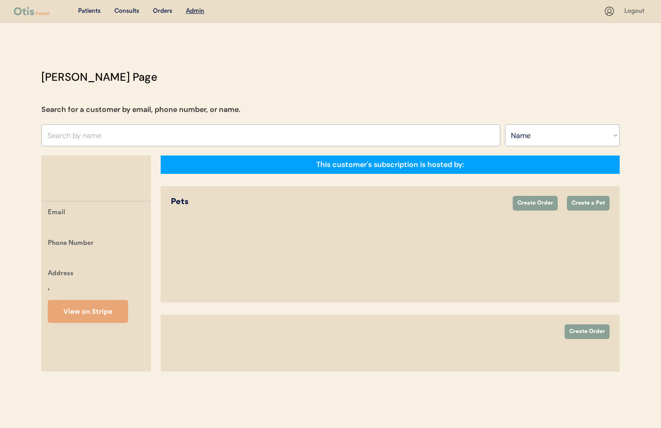
select select ""Name""
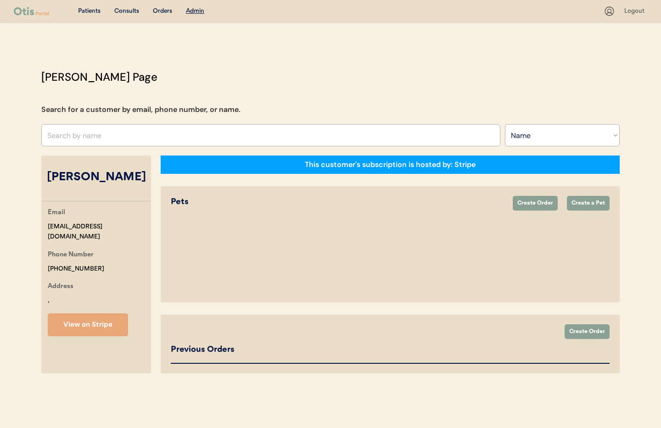
select select "true"
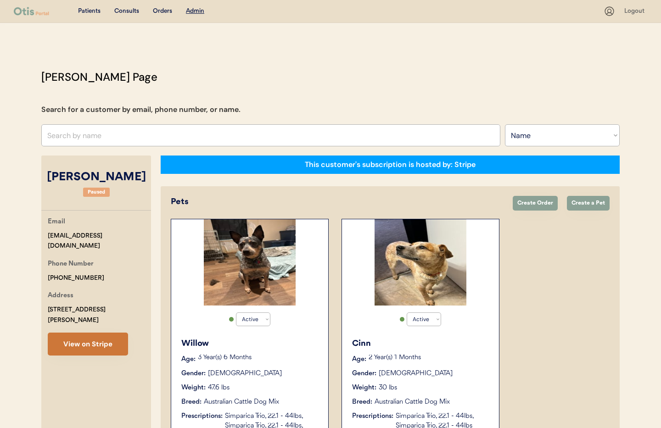
click at [99, 333] on button "View on Stripe" at bounding box center [88, 344] width 80 height 23
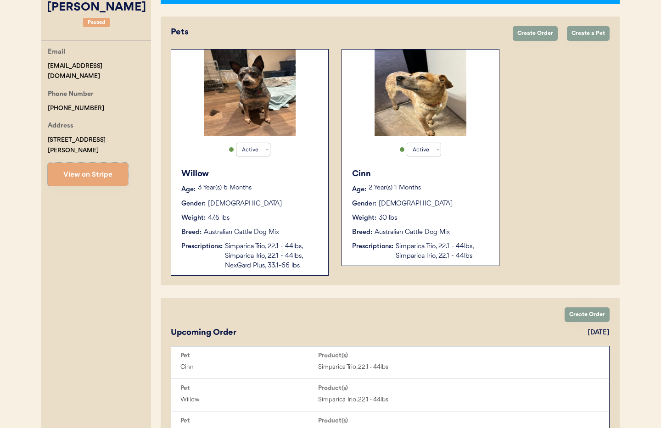
scroll to position [168, 0]
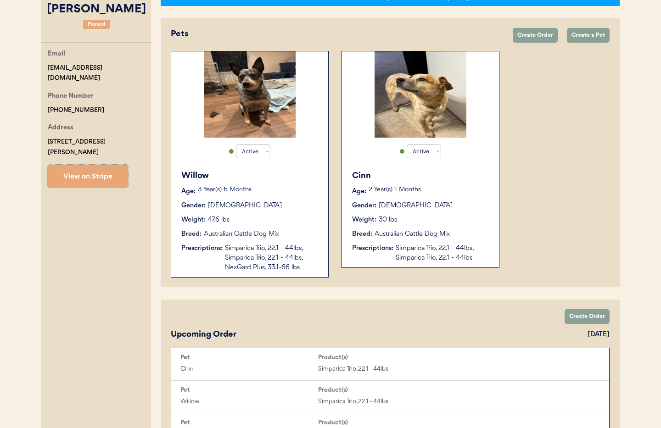
click at [445, 199] on div "Cinn Age: 2 Year(s) 1 Months Gender: Male Weight: 30 lbs Breed: Australian Catt…" at bounding box center [421, 216] width 148 height 102
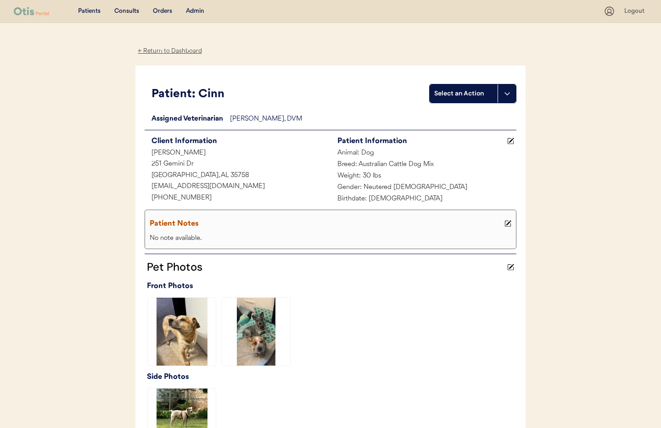
click at [169, 50] on div "← Return to Dashboard" at bounding box center [169, 51] width 69 height 11
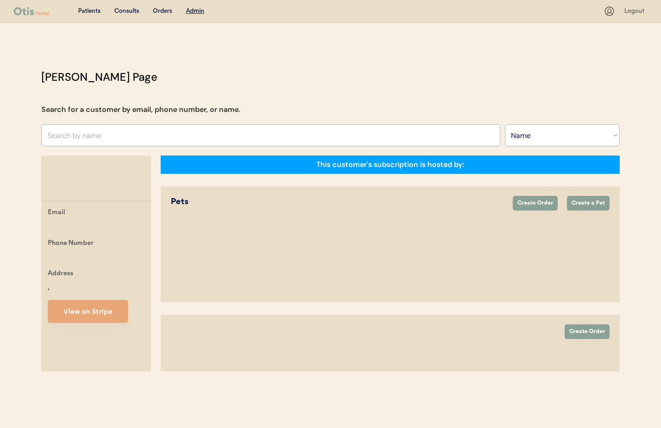
select select ""Name""
select select "true"
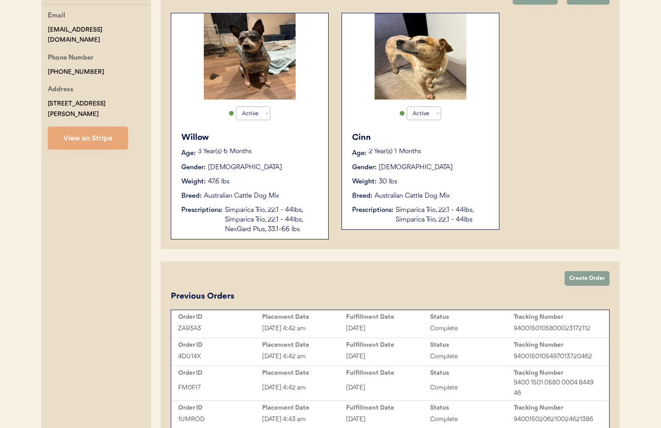
scroll to position [277, 0]
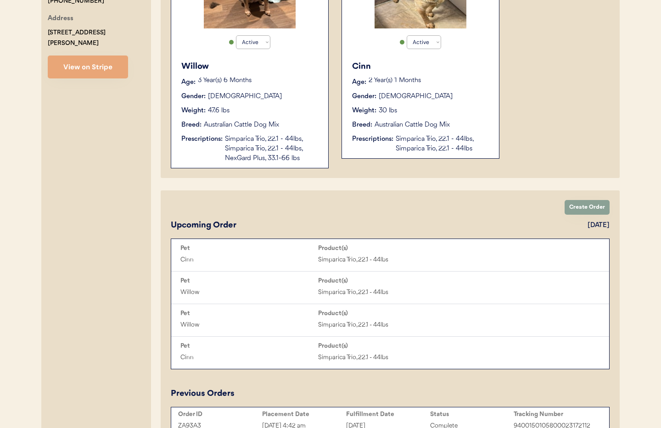
click at [272, 157] on div "Simparica Trio, 22.1 - 44lbs, Simparica Trio, 22.1 - 44lbs, NexGard Plus, 33.1-…" at bounding box center [272, 148] width 94 height 29
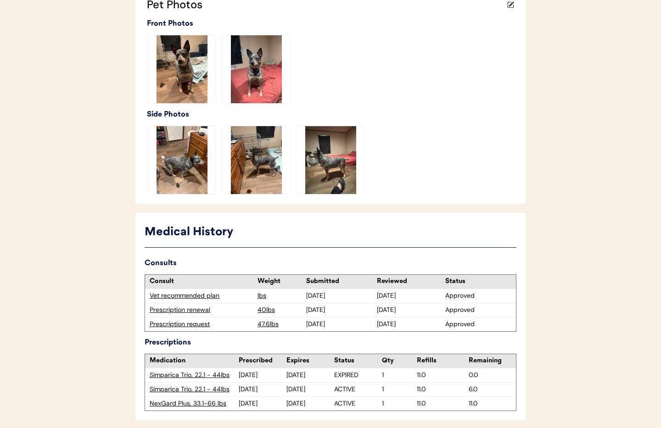
scroll to position [301, 0]
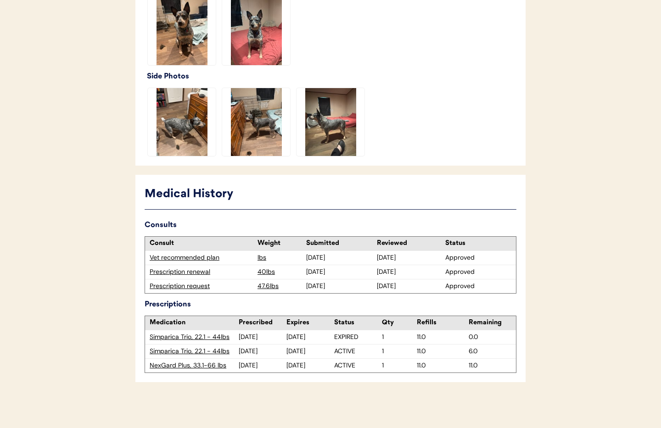
click at [176, 289] on div "Prescription request" at bounding box center [201, 286] width 103 height 9
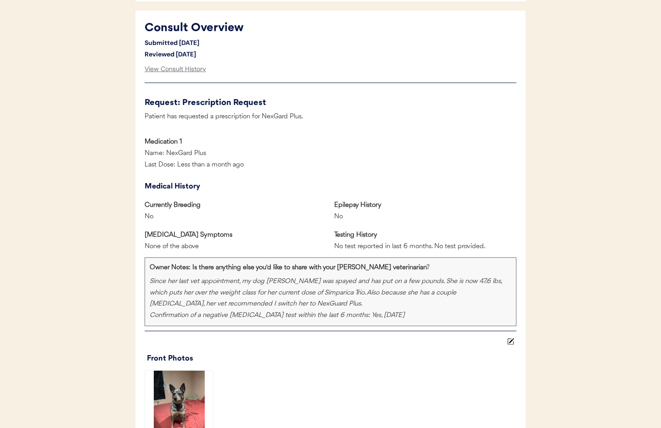
scroll to position [457, 0]
